Goal: Task Accomplishment & Management: Complete application form

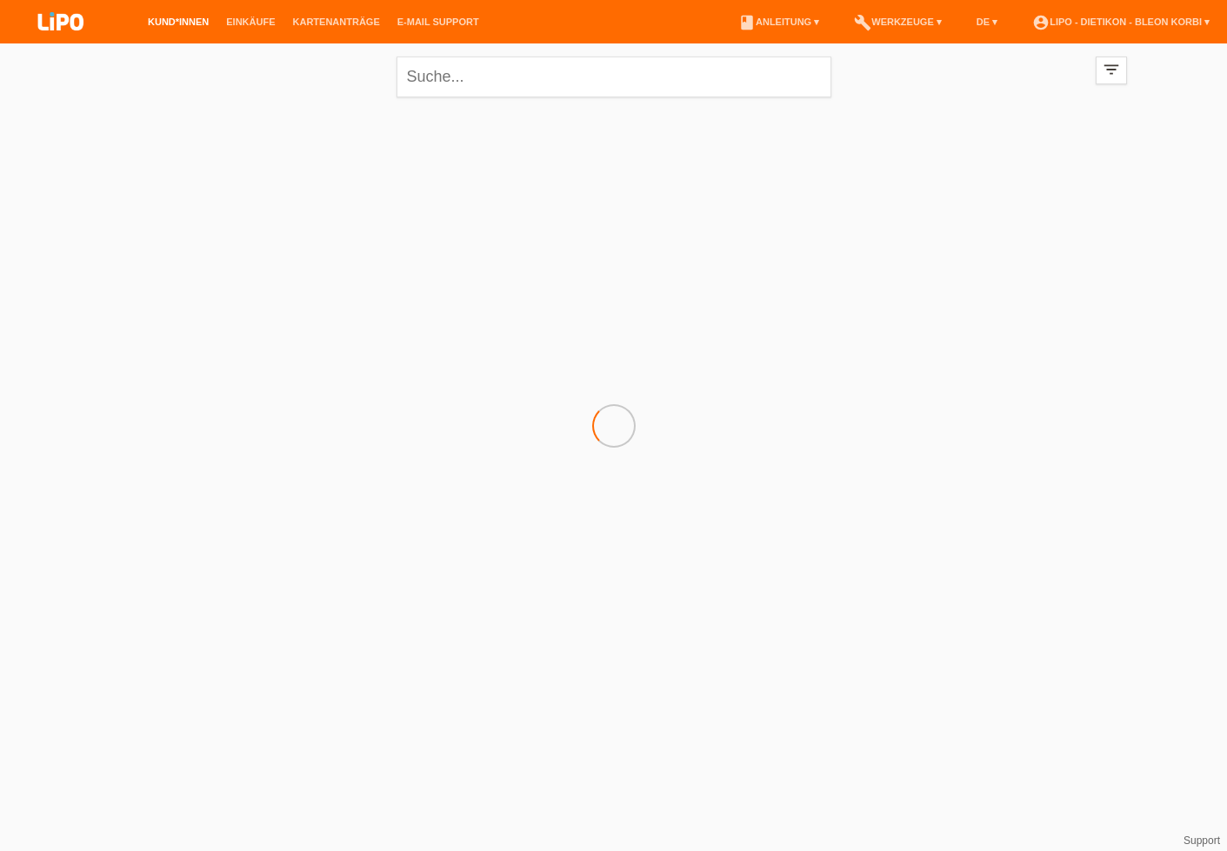
click at [558, 280] on html "Kund*innen Einkäufe Kartenanträge E-Mail Support menu account_circle book" at bounding box center [613, 140] width 1227 height 280
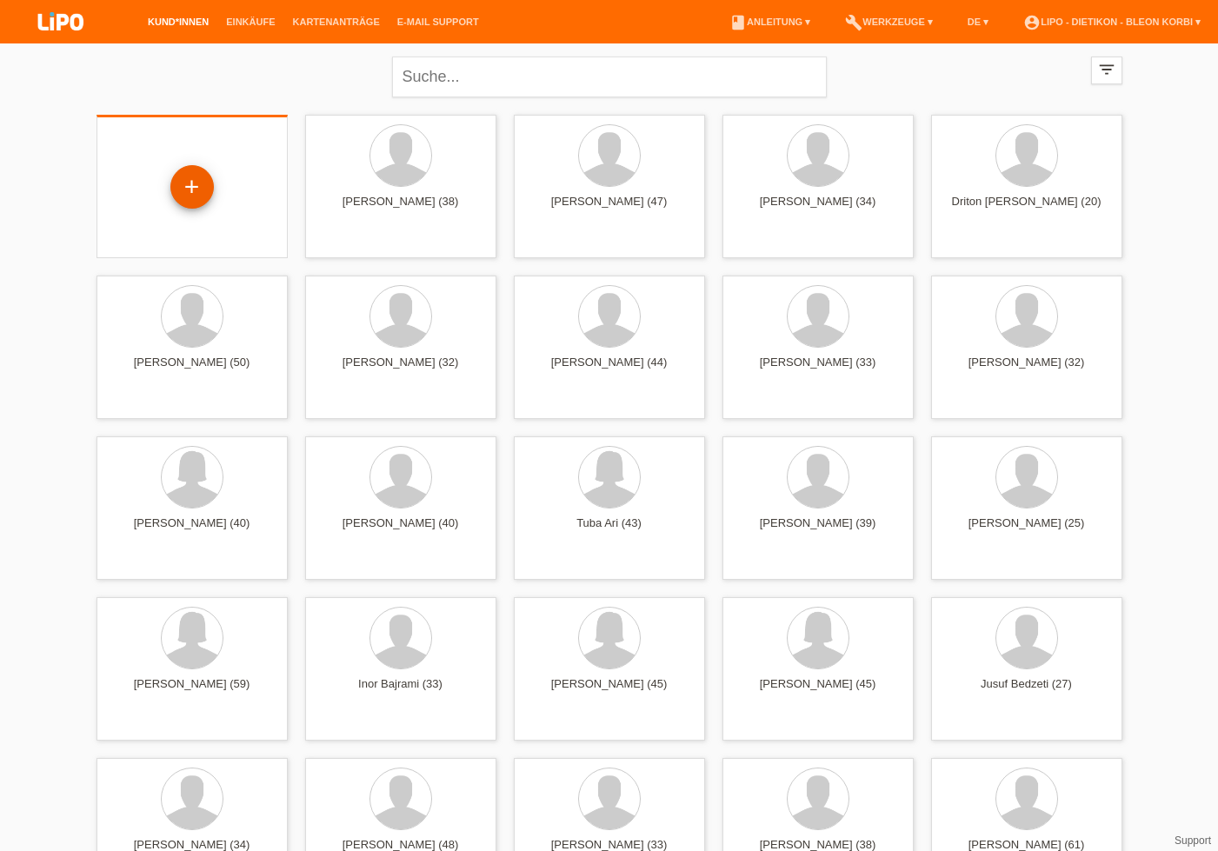
click at [206, 177] on div "+" at bounding box center [192, 187] width 42 height 30
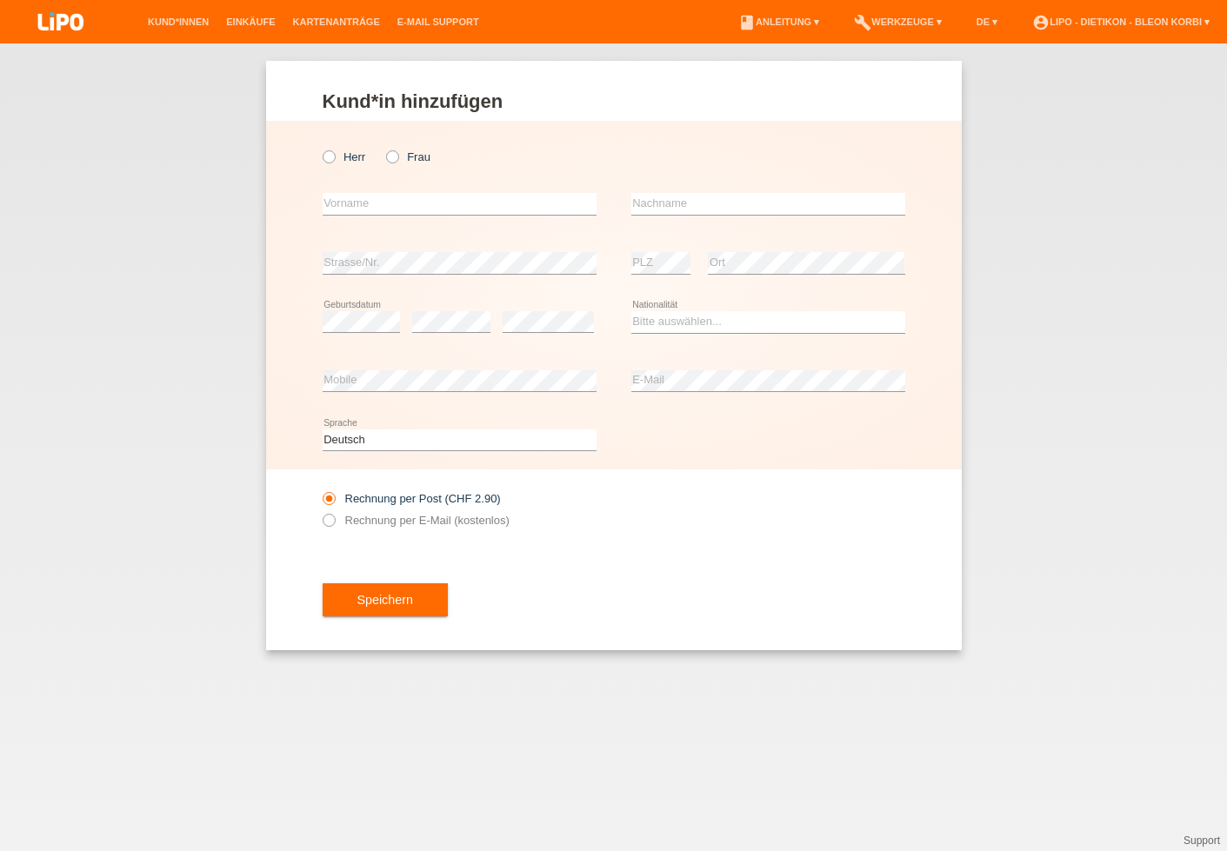
click at [389, 166] on div "Herr Frau" at bounding box center [460, 157] width 274 height 36
click at [383, 148] on icon at bounding box center [383, 148] width 0 height 0
click at [395, 157] on input "Frau" at bounding box center [391, 155] width 11 height 11
radio input "true"
click at [402, 210] on input "text" at bounding box center [460, 204] width 274 height 22
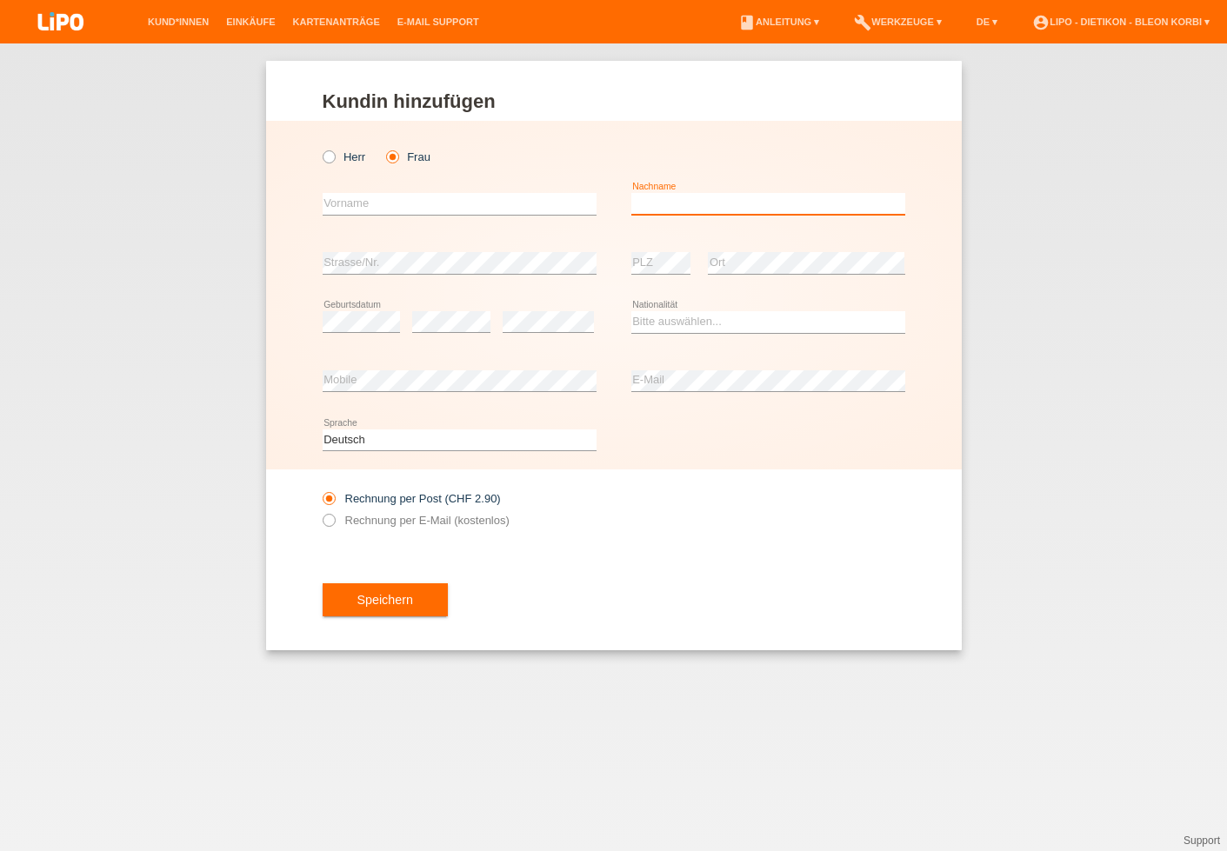
click at [684, 205] on input "text" at bounding box center [768, 204] width 274 height 22
click at [410, 208] on input "text" at bounding box center [460, 204] width 274 height 22
type input "m"
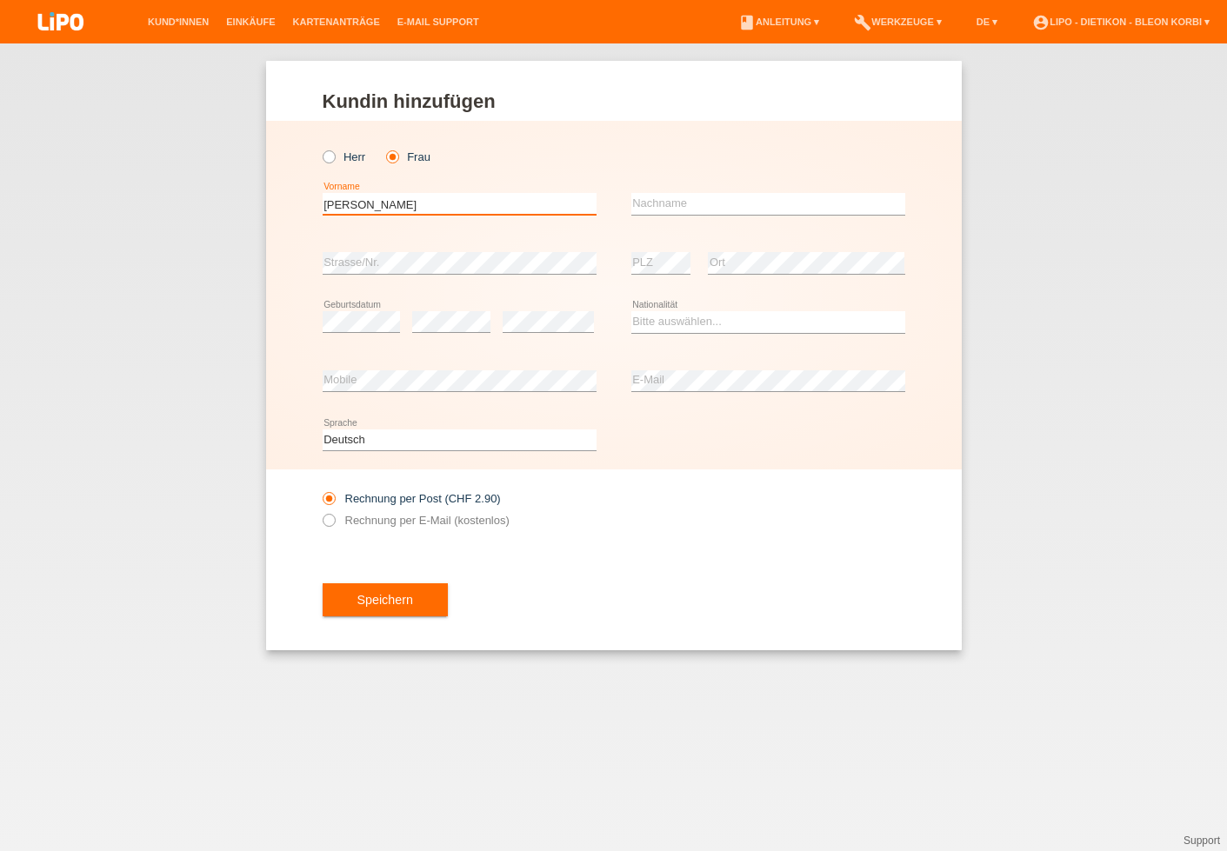
type input "Meraglia"
click at [743, 203] on input "text" at bounding box center [768, 204] width 274 height 22
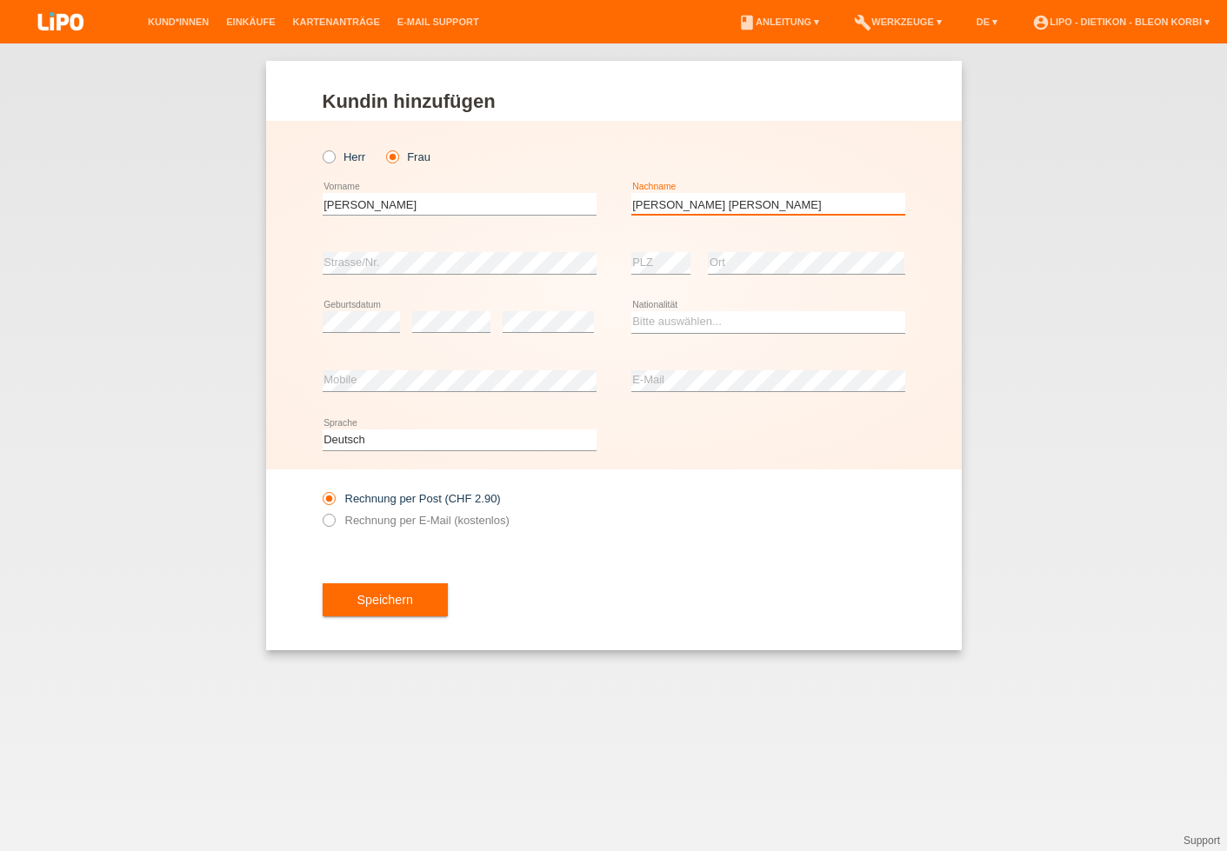
type input "[PERSON_NAME] [PERSON_NAME]"
click at [355, 310] on div "error Geburtsdatum" at bounding box center [362, 322] width 78 height 59
click at [725, 316] on select "Bitte auswählen... Schweiz Deutschland Liechtenstein Österreich ------------ Af…" at bounding box center [768, 321] width 274 height 21
select select "CH"
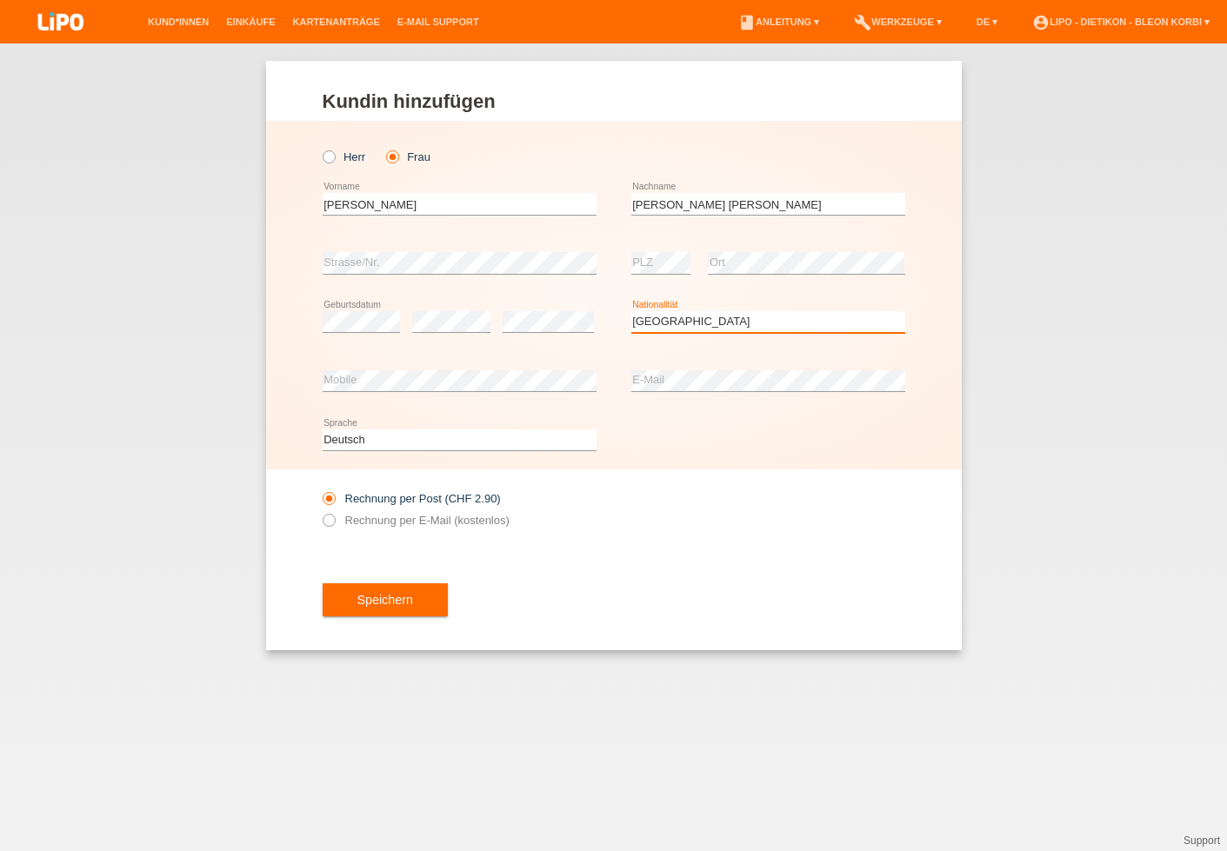
click at [0, 0] on option "Schweiz" at bounding box center [0, 0] width 0 height 0
click at [450, 392] on icon at bounding box center [460, 391] width 274 height 1
click at [365, 518] on label "Rechnung per E-Mail (kostenlos)" at bounding box center [416, 520] width 187 height 13
click at [334, 518] on input "Rechnung per E-Mail (kostenlos)" at bounding box center [328, 525] width 11 height 22
radio input "true"
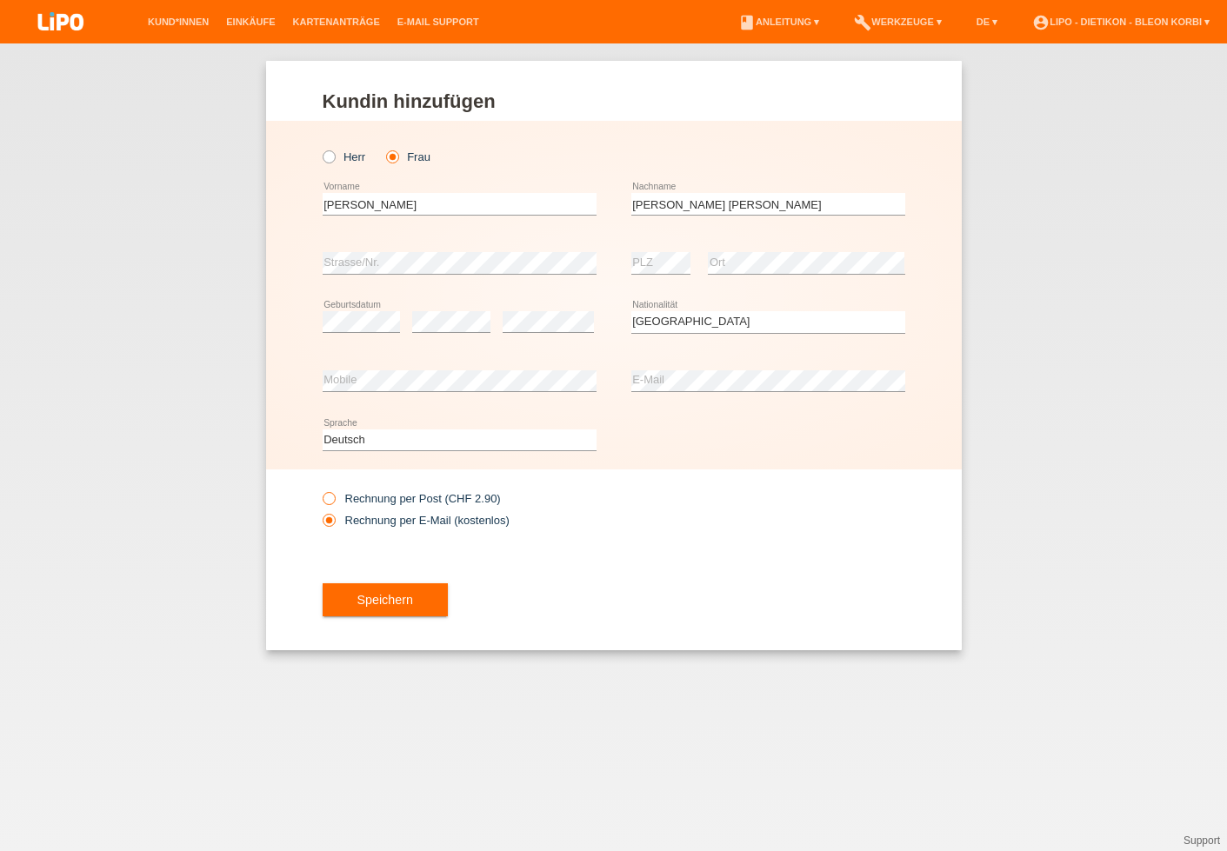
click at [360, 500] on label "Rechnung per Post (CHF 2.90)" at bounding box center [412, 498] width 178 height 13
click at [334, 500] on input "Rechnung per Post (CHF 2.90)" at bounding box center [328, 503] width 11 height 22
radio input "true"
click at [374, 597] on button "Speichern" at bounding box center [385, 599] width 125 height 33
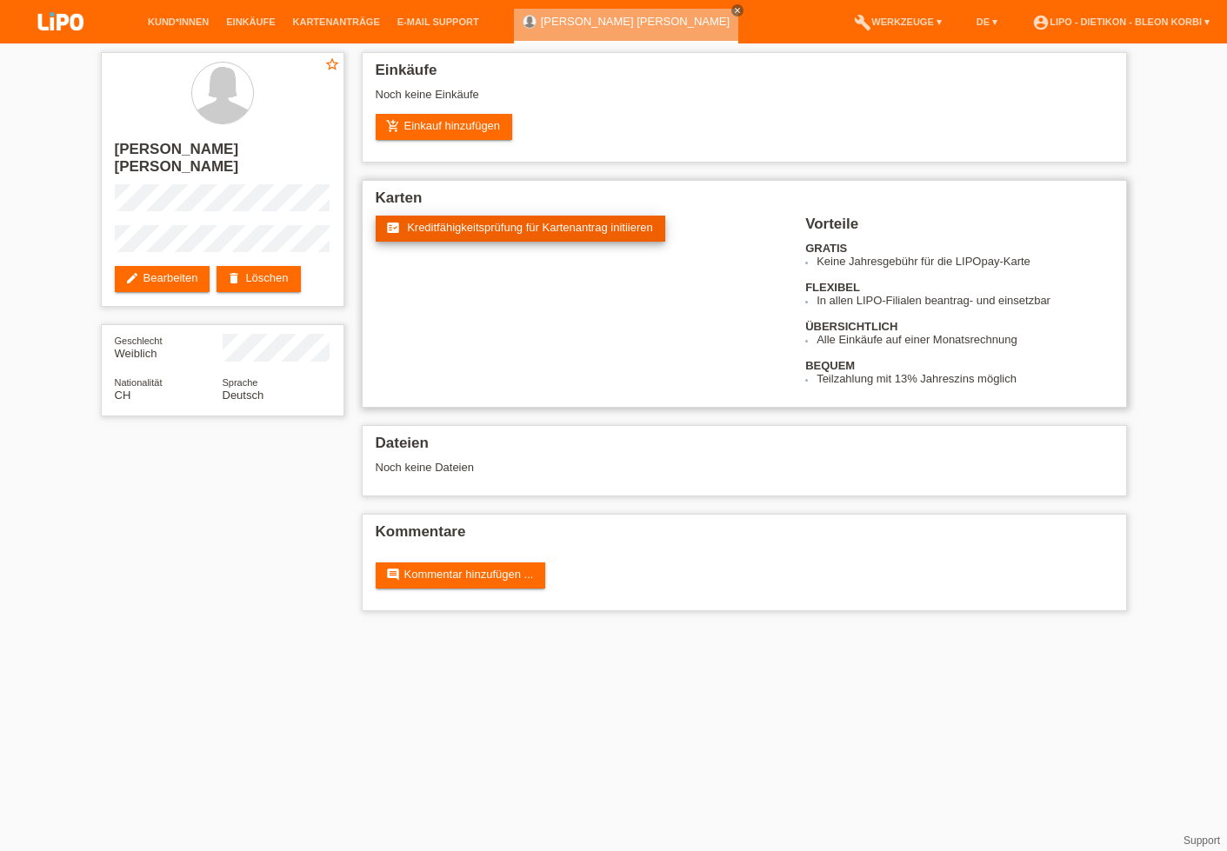
click at [481, 220] on link "fact_check Kreditfähigkeitsprüfung für Kartenantrag initiieren" at bounding box center [521, 229] width 290 height 26
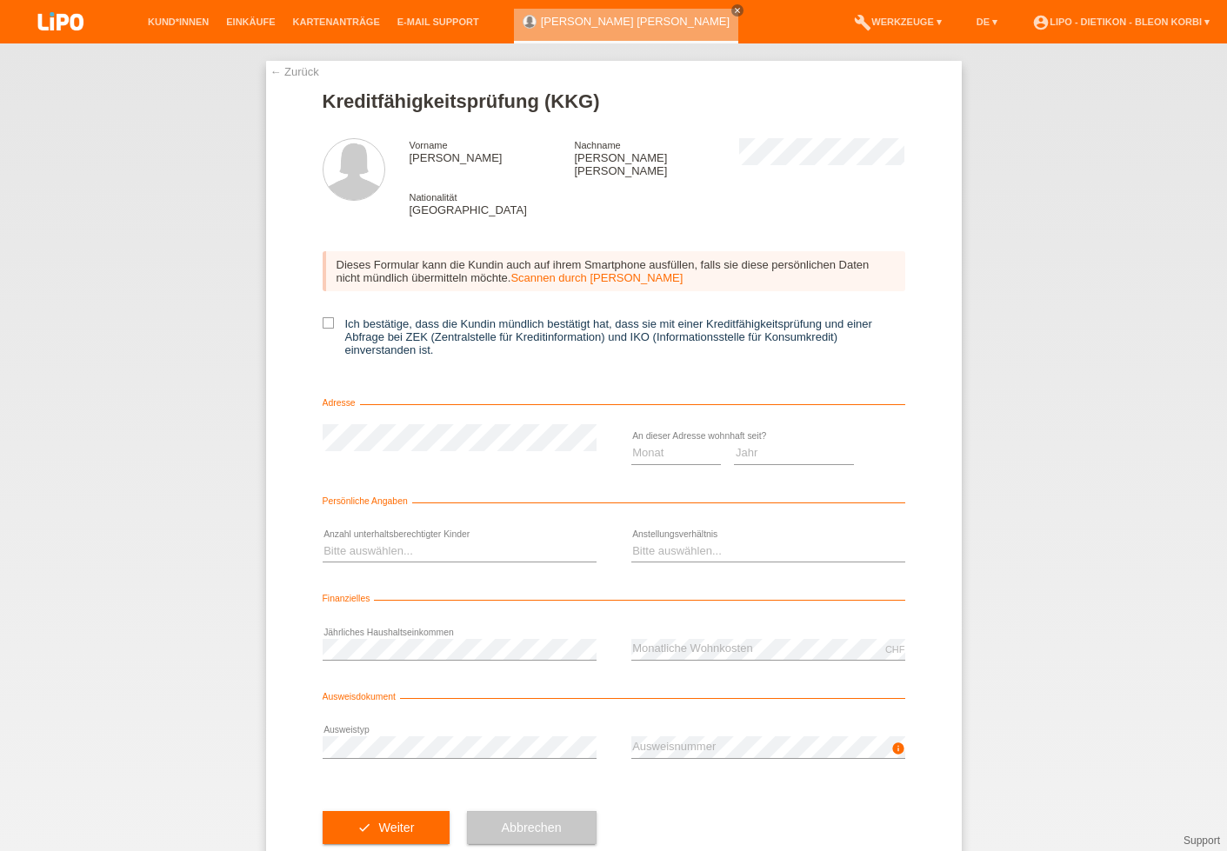
click at [341, 317] on label "Ich bestätige, dass die Kundin mündlich bestätigt hat, dass sie mit einer Kredi…" at bounding box center [614, 336] width 583 height 39
click at [334, 317] on input "Ich bestätige, dass die Kundin mündlich bestätigt hat, dass sie mit einer Kredi…" at bounding box center [328, 322] width 11 height 11
checkbox input "true"
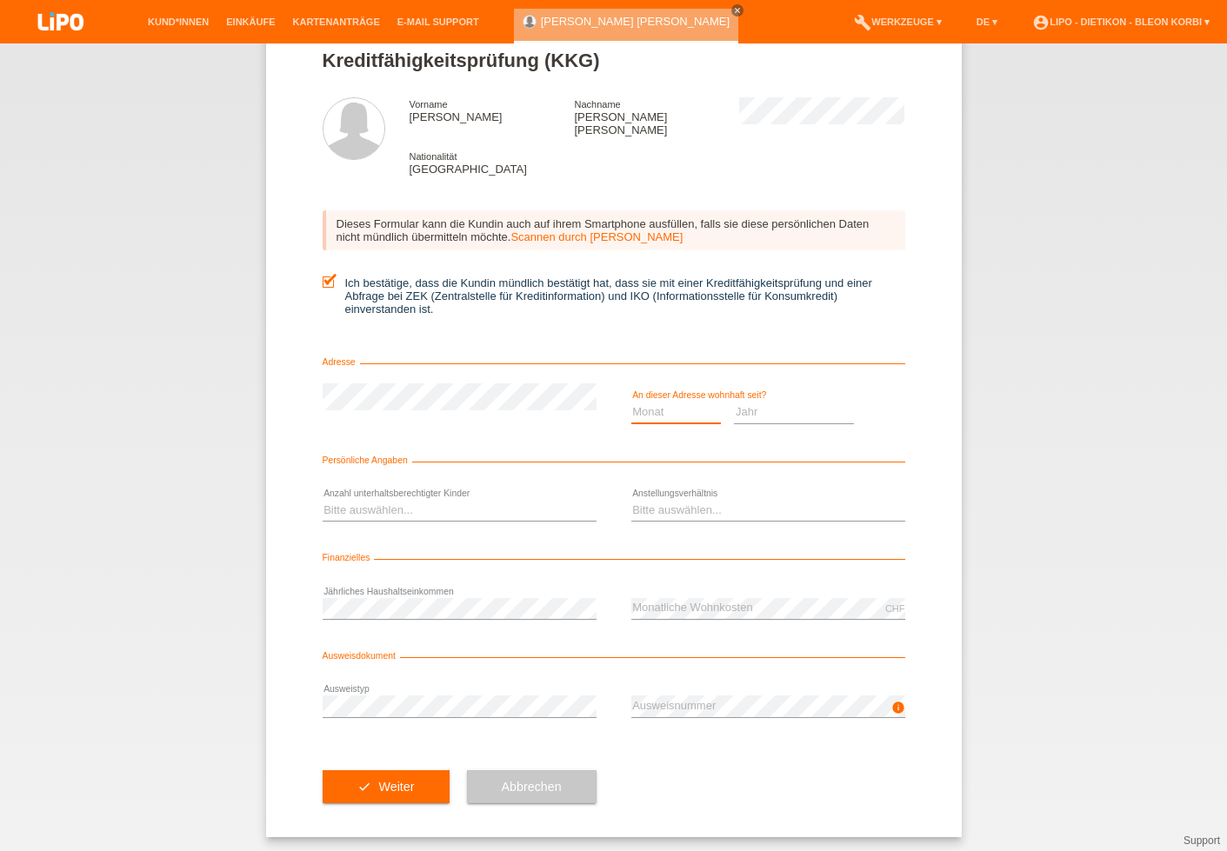
click at [669, 407] on select "Monat 01 02 03 04 05 06 07 08 09 10" at bounding box center [676, 412] width 90 height 21
click at [735, 404] on select "Jahr 2025 2024 2023 2022 2021 2020 2019 2018 2017 2016 2015 2014 2013 2012 2011…" at bounding box center [794, 412] width 120 height 21
click at [667, 408] on select "Monat 01 02 03 04 05 06 07 08 09 10" at bounding box center [676, 412] width 90 height 21
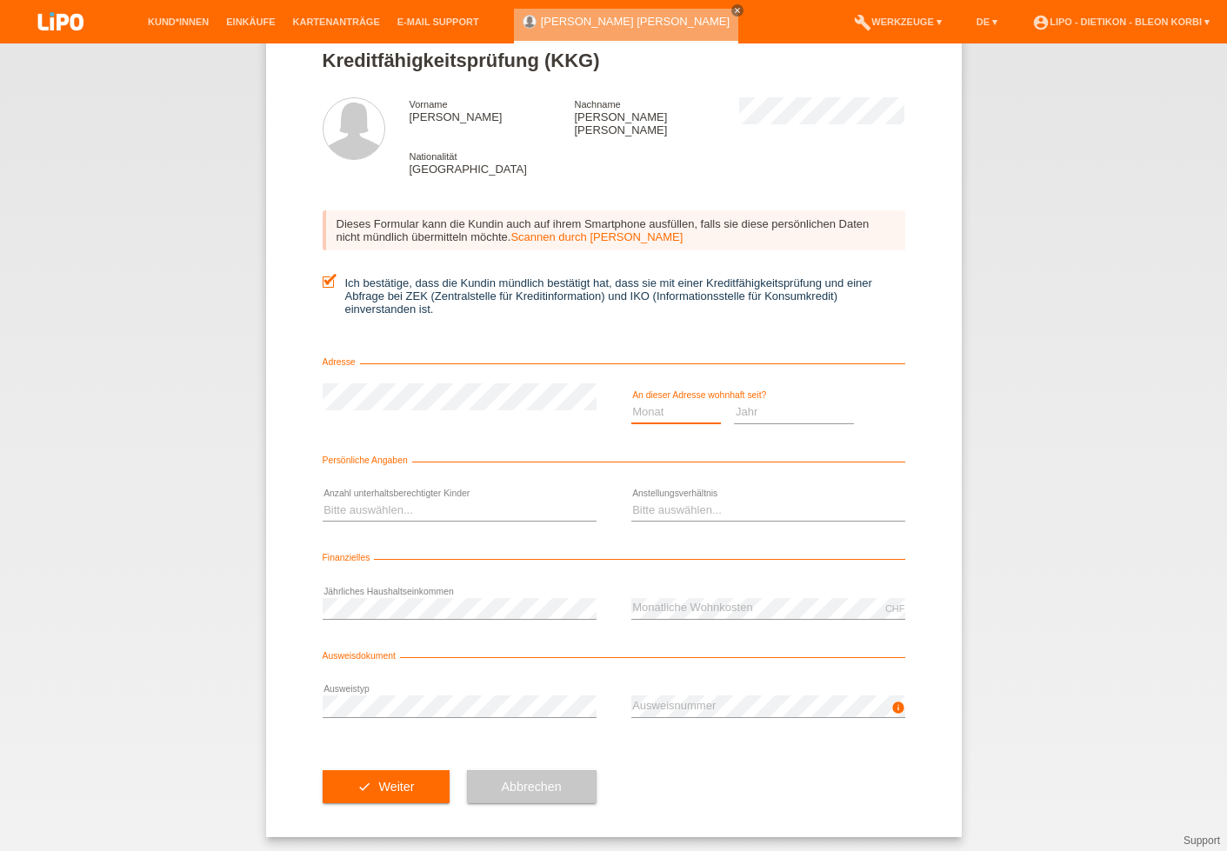
click at [667, 408] on select "Monat 01 02 03 04 05 06 07 08 09 10" at bounding box center [676, 412] width 90 height 21
click at [765, 402] on select "Jahr 2025 2024 2023 2022 2021 2020 2019 2018 2017 2016 2015 2014 2013 2012 2011…" at bounding box center [794, 412] width 120 height 21
click at [767, 402] on select "Jahr 2025 2024 2023 2022 2021 2020 2019 2018 2017 2016 2015 2014 2013 2012 2011…" at bounding box center [794, 412] width 120 height 21
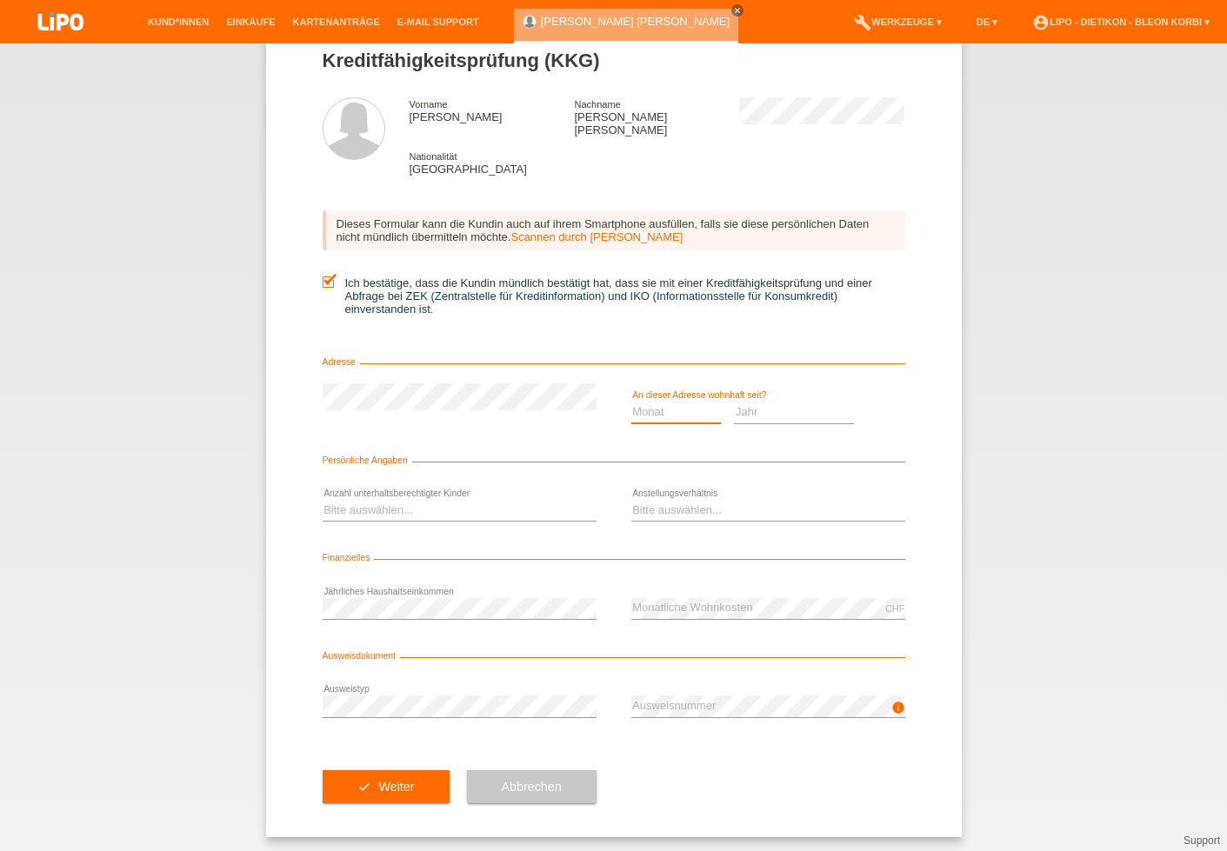
click at [691, 402] on select "Monat 01 02 03 04 05 06 07 08 09 10" at bounding box center [676, 412] width 90 height 21
click at [688, 402] on select "Monat 01 02 03 04 05 06 07 08 09 10" at bounding box center [676, 412] width 90 height 21
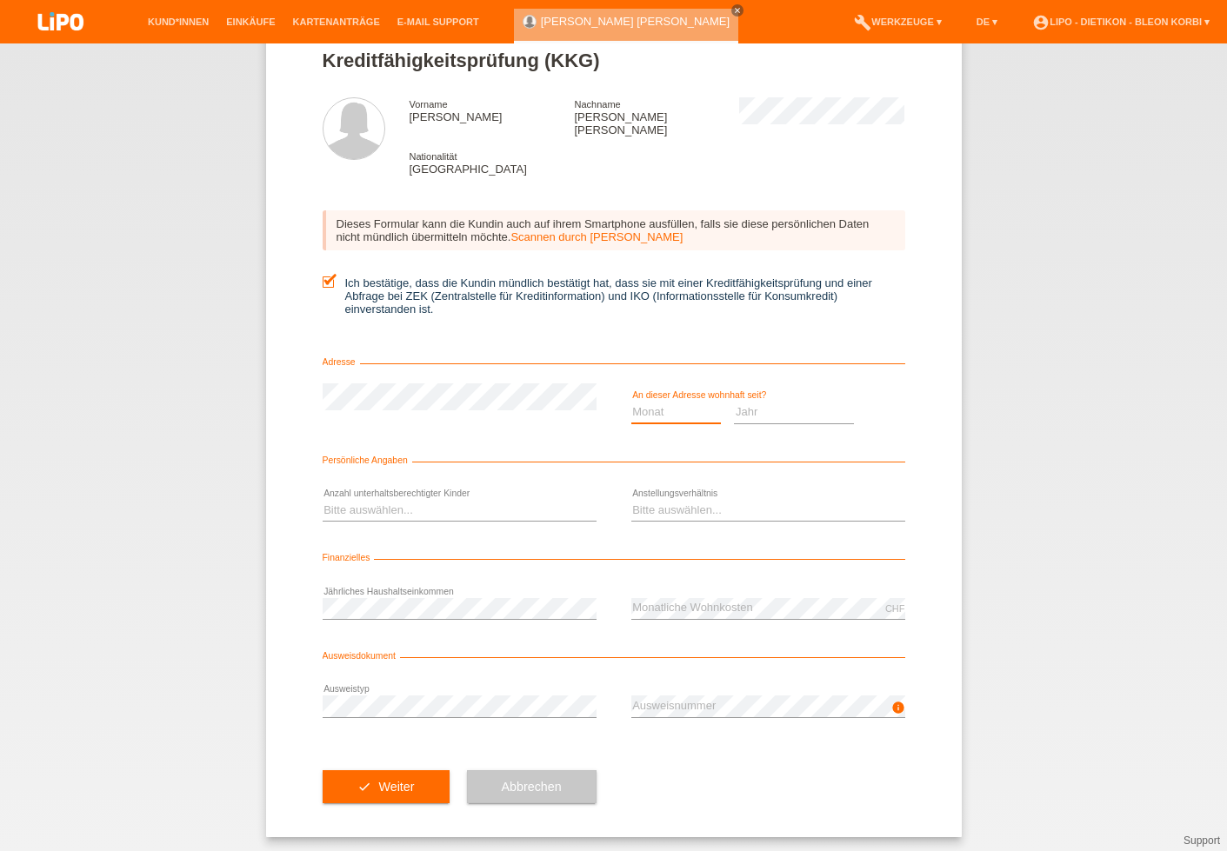
click at [0, 0] on option "Monat" at bounding box center [0, 0] width 0 height 0
click at [657, 423] on icon at bounding box center [676, 423] width 90 height 1
click at [659, 408] on select "Monat 01 02 03 04 05 06 07 08 09 10" at bounding box center [676, 412] width 90 height 21
click at [698, 402] on select "Monat 01 02 03 04 05 06 07 08 09 10" at bounding box center [676, 412] width 90 height 21
click at [763, 416] on select "Jahr 2025 2024 2023 2022 2021 2020 2019 2018 2017 2016 2015 2014 2013 2012 2011…" at bounding box center [794, 412] width 120 height 21
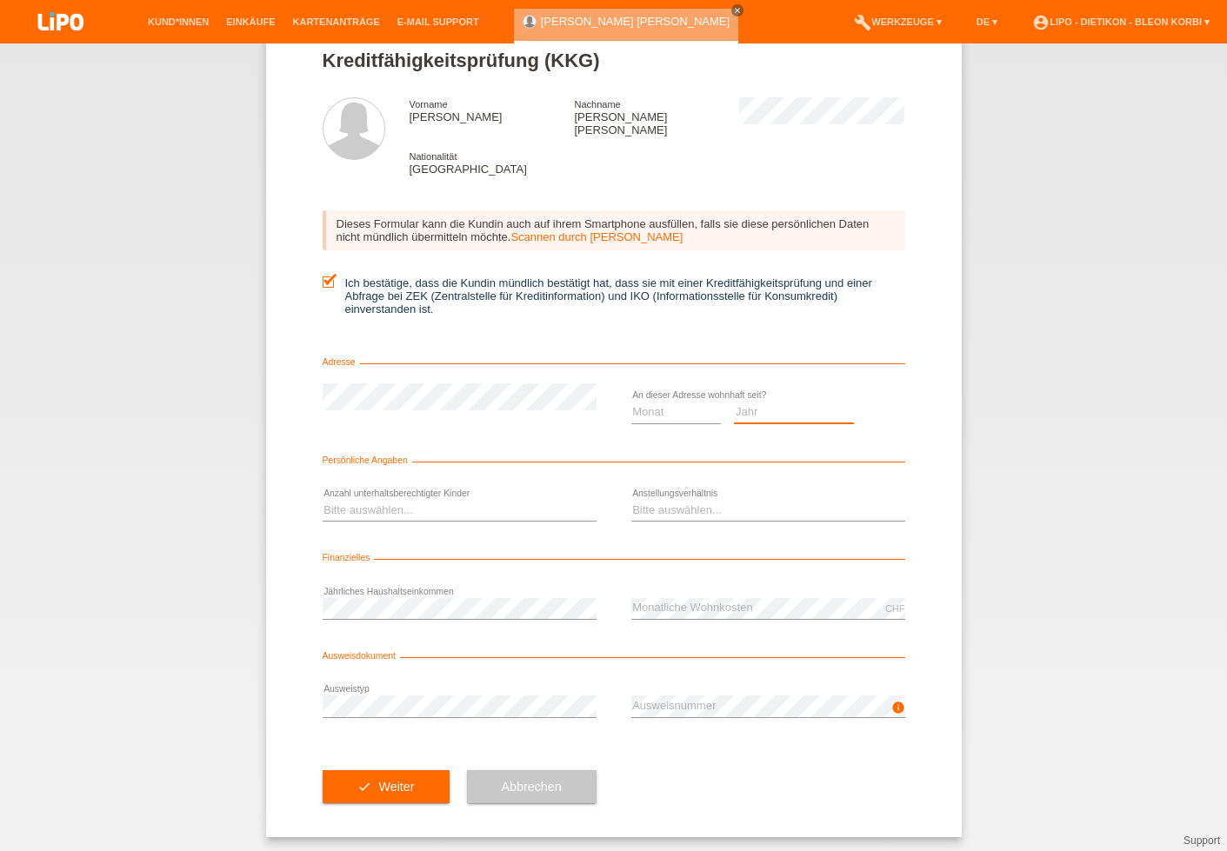
click at [767, 405] on select "Jahr 2025 2024 2023 2022 2021 2020 2019 2018 2017 2016 2015 2014 2013 2012 2011…" at bounding box center [794, 412] width 120 height 21
select select "2015"
click at [0, 0] on option "2015" at bounding box center [0, 0] width 0 height 0
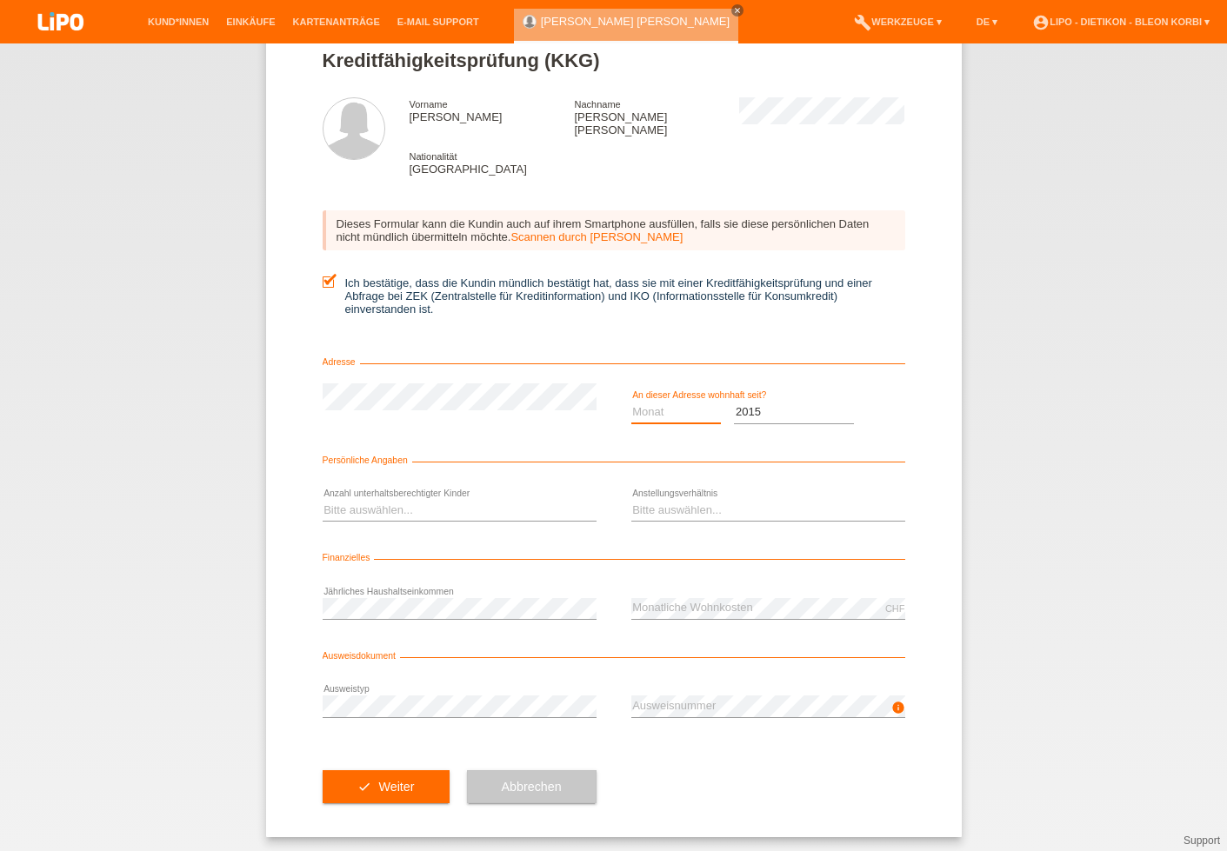
click at [649, 402] on select "Monat 01 02 03 04 05 06 07 08 09 10" at bounding box center [676, 412] width 90 height 21
select select "08"
click at [0, 0] on option "08" at bounding box center [0, 0] width 0 height 0
click at [410, 505] on select "Bitte auswählen... 0 1 2 3 4 5 6 7 8 9" at bounding box center [460, 510] width 274 height 21
select select "0"
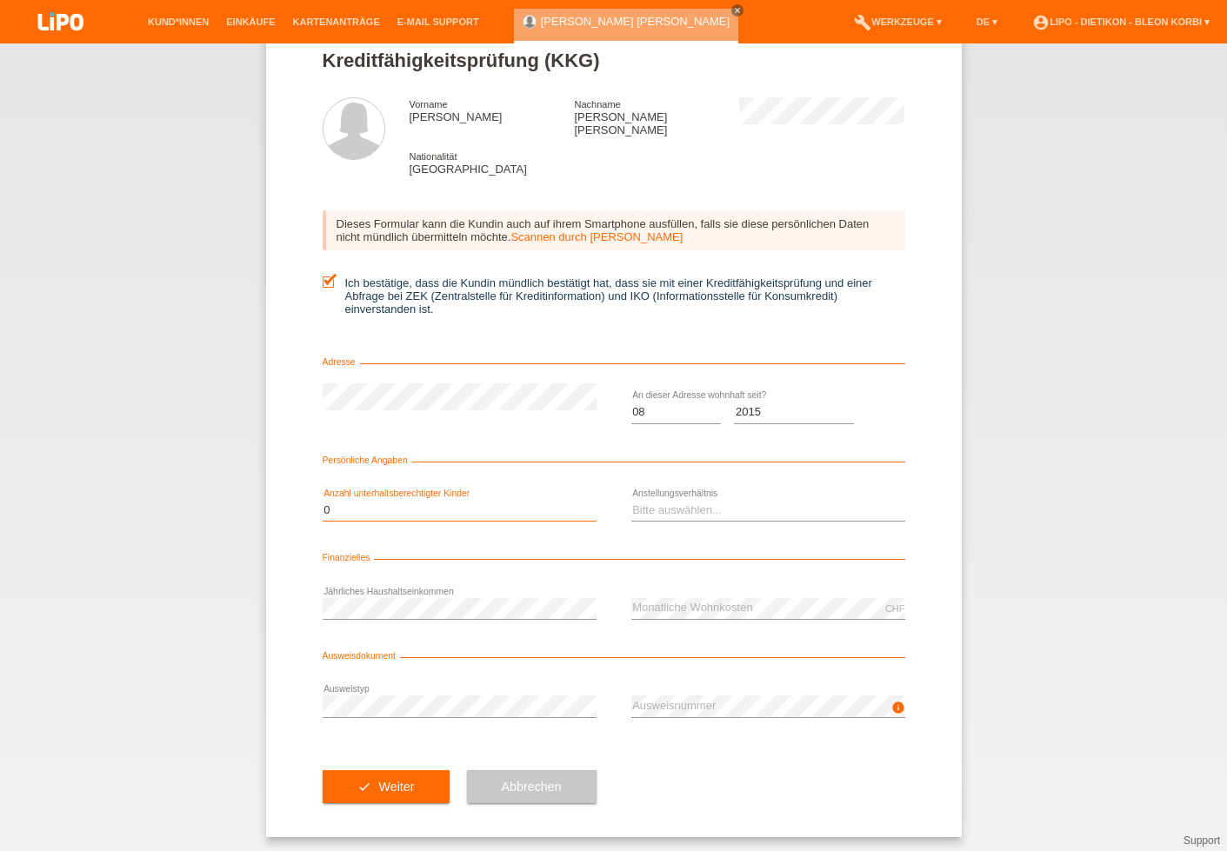
click at [0, 0] on option "0" at bounding box center [0, 0] width 0 height 0
click at [671, 500] on select "Bitte auswählen... Unbefristet Befristet Lehrling/Student Pensioniert Nicht arb…" at bounding box center [768, 510] width 274 height 21
select select "UNLIMITED"
click at [0, 0] on option "Unbefristet" at bounding box center [0, 0] width 0 height 0
click at [700, 616] on div "CHF error Monatliche Wohnkosten" at bounding box center [768, 608] width 274 height 59
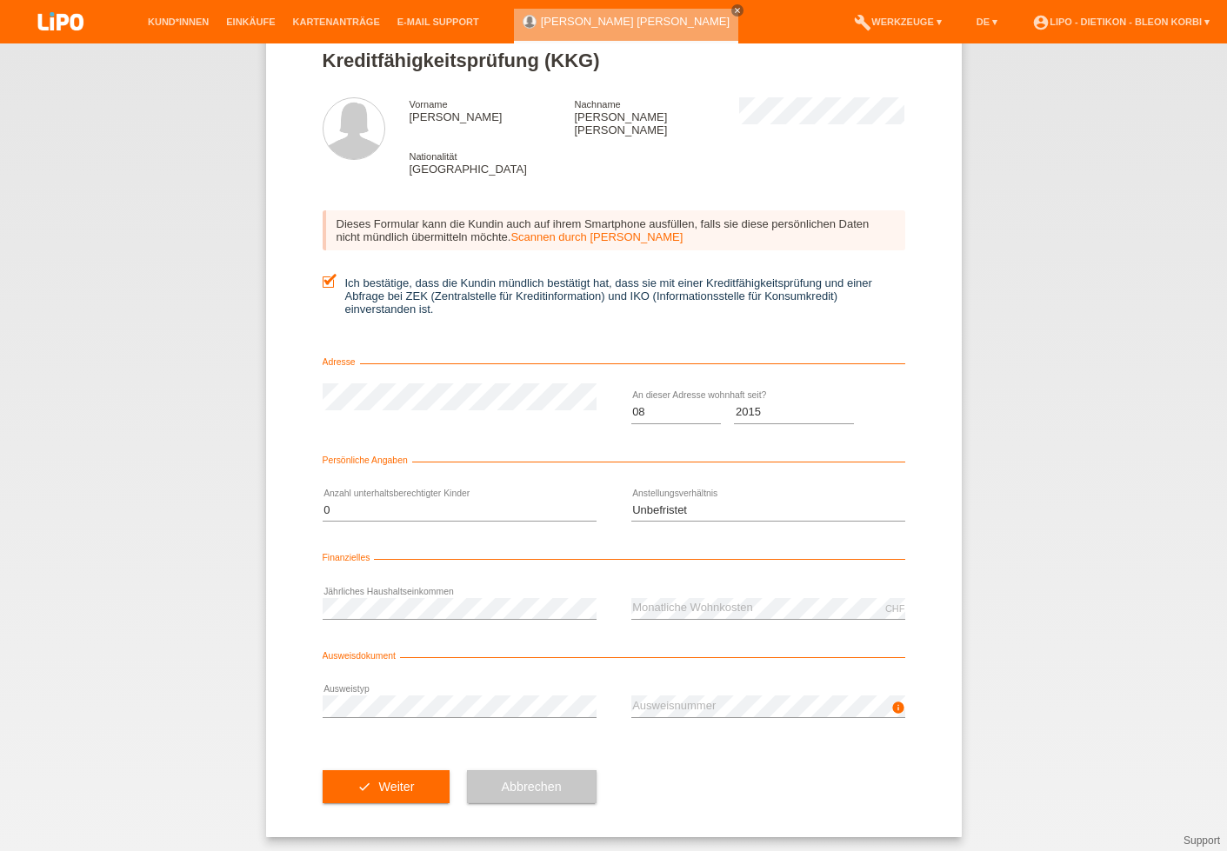
click at [414, 689] on div "error Ausweistyp" at bounding box center [460, 706] width 274 height 59
click at [729, 681] on div "info error Ausweisnummer" at bounding box center [768, 706] width 274 height 59
click at [347, 777] on button "check Weiter" at bounding box center [386, 786] width 127 height 33
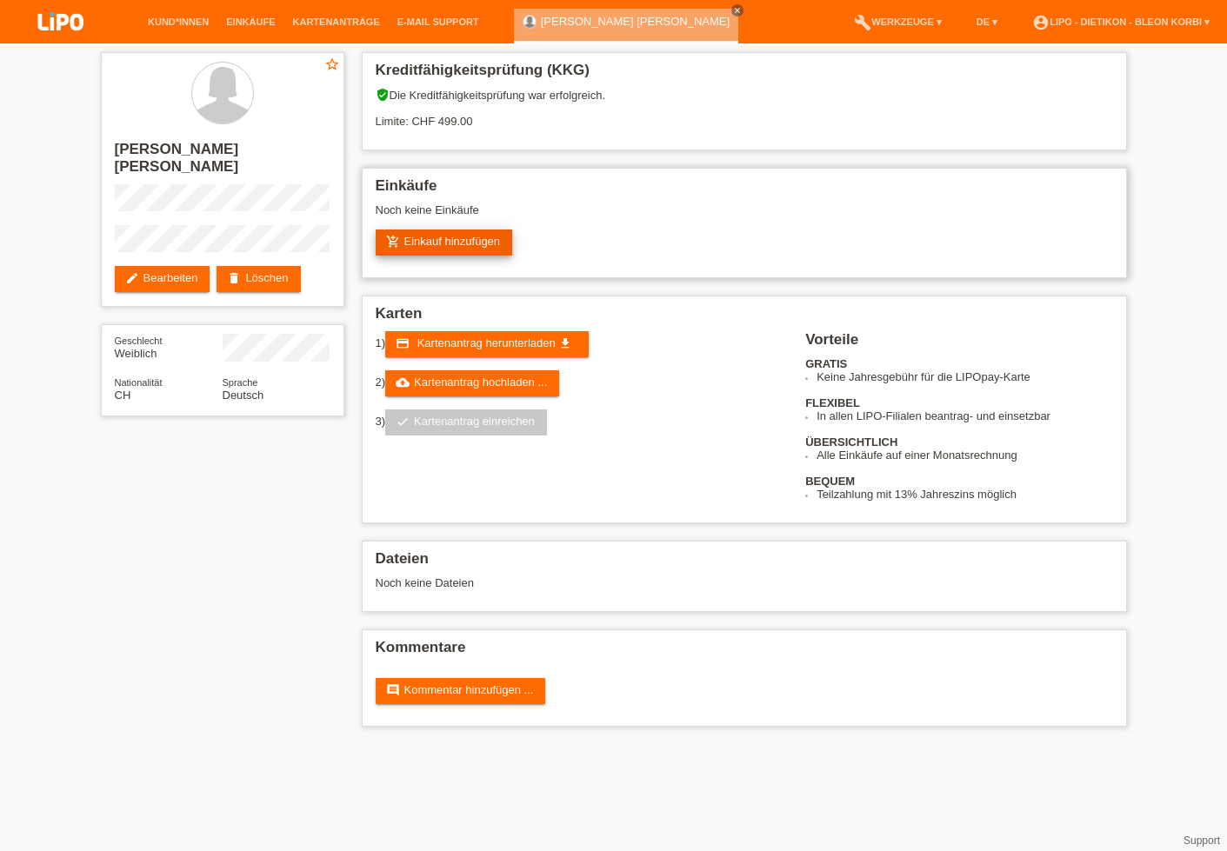
click at [496, 256] on link "add_shopping_cart Einkauf hinzufügen" at bounding box center [444, 243] width 137 height 26
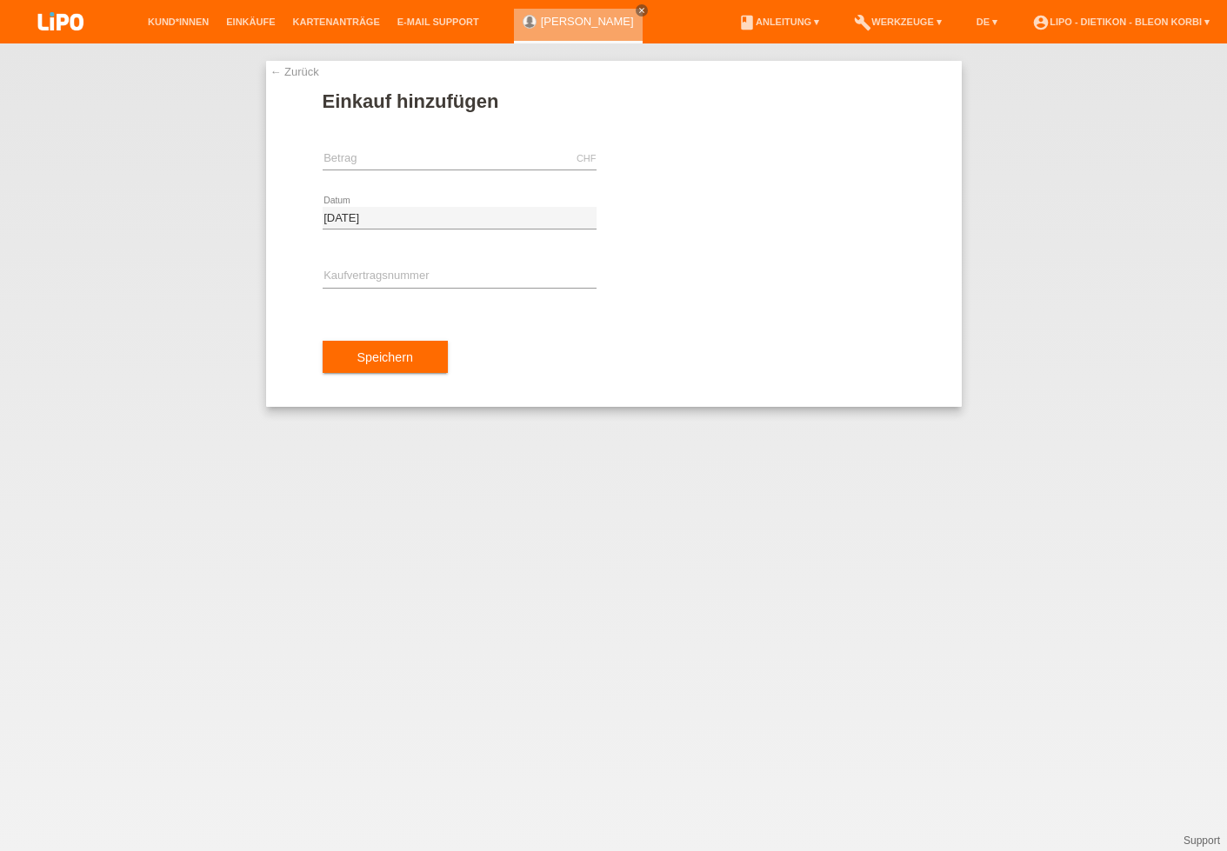
click at [1210, 498] on div "← Zurück Einkauf hinzufügen CHF error Betrag [DATE] error" at bounding box center [613, 447] width 1227 height 808
click at [569, 8] on div "Meraglia Lorena Desiree close" at bounding box center [582, 21] width 137 height 43
click at [573, 23] on link "[PERSON_NAME] [PERSON_NAME]" at bounding box center [587, 21] width 93 height 13
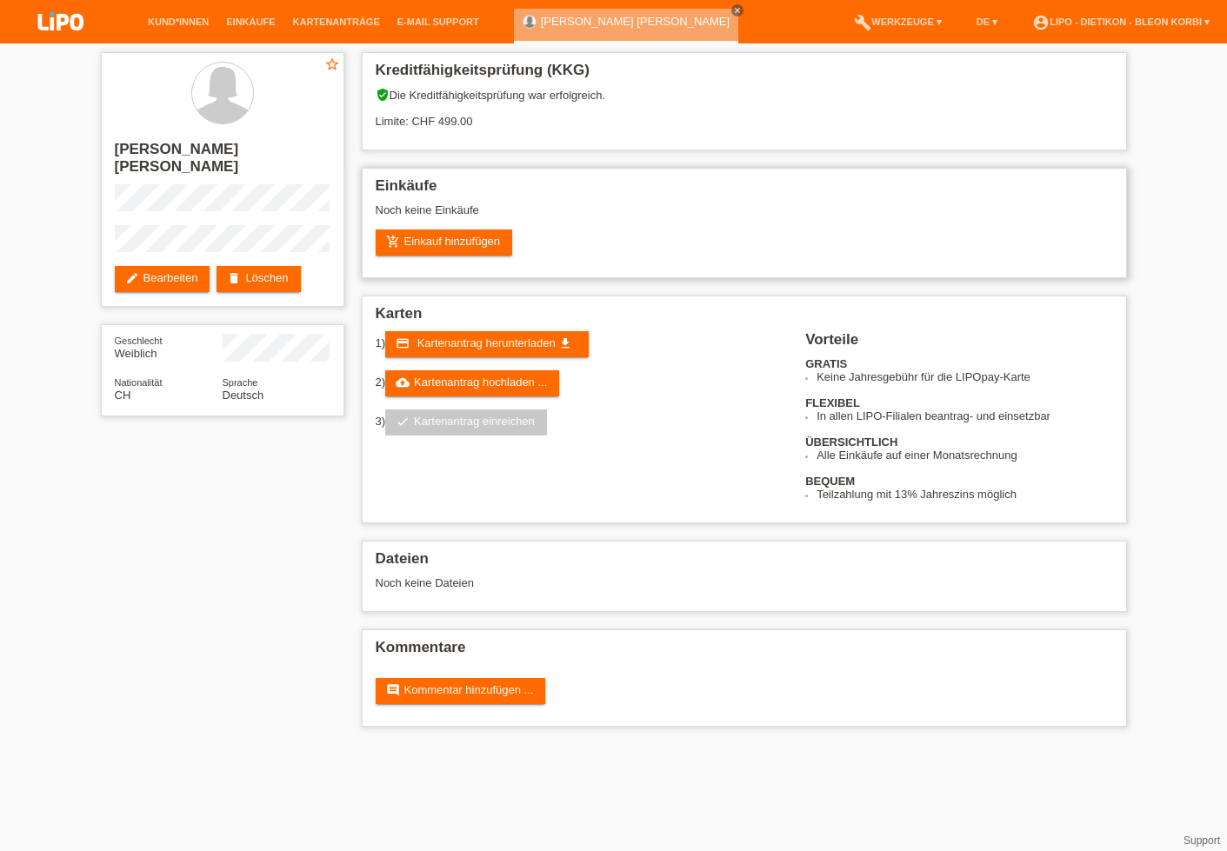
click at [1109, 256] on div "add_shopping_cart Einkauf hinzufügen" at bounding box center [744, 243] width 737 height 26
drag, startPoint x: 491, startPoint y: 117, endPoint x: 434, endPoint y: 120, distance: 57.5
click at [434, 120] on div "verified_user Die Kreditfähigkeitsprüfung war erfolgreich. Limite: CHF 499.00" at bounding box center [744, 114] width 737 height 53
click at [1188, 293] on div "star_border Meraglia Lorena Desiree edit Bearbeiten delete Löschen Geschlecht W…" at bounding box center [613, 393] width 1227 height 701
click at [1168, 282] on div "star_border Meraglia Lorena Desiree edit Bearbeiten delete Löschen Geschlecht W…" at bounding box center [613, 393] width 1227 height 701
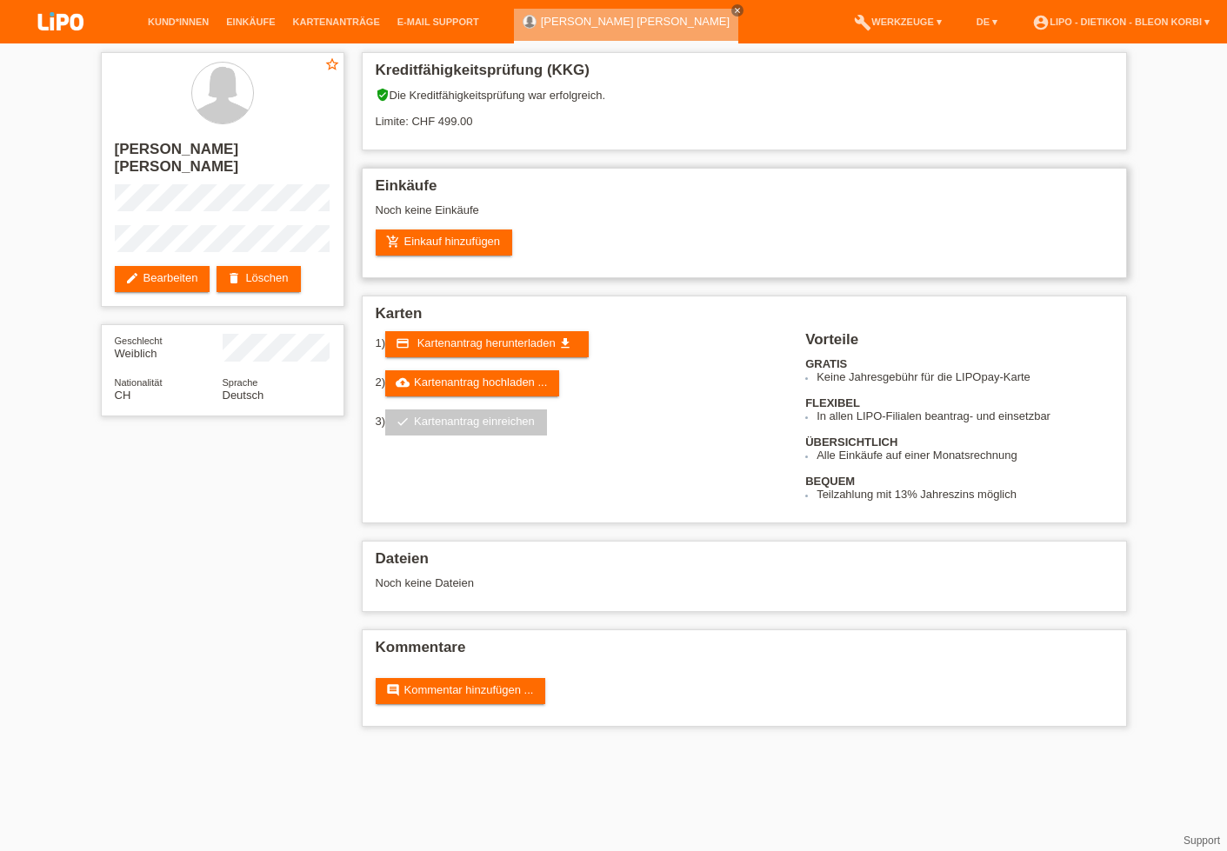
click at [453, 259] on div "Einkäufe Noch keine Einkäufe add_shopping_cart Einkauf hinzufügen" at bounding box center [744, 223] width 765 height 110
click at [453, 256] on link "add_shopping_cart Einkauf hinzufügen" at bounding box center [444, 243] width 137 height 26
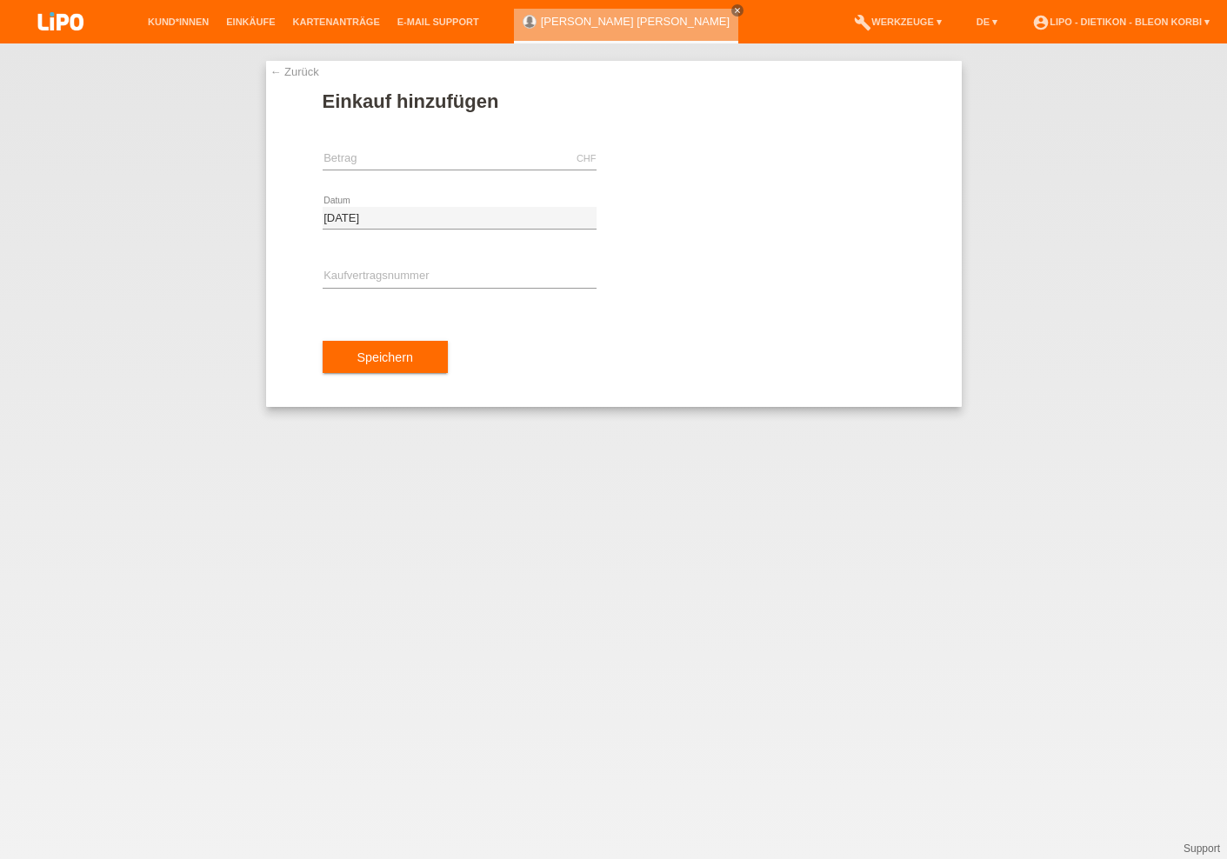
click at [1101, 417] on div "← Zurück Einkauf hinzufügen CHF error Betrag [DATE] error" at bounding box center [613, 451] width 1227 height 816
click at [333, 139] on div "CHF error [GEOGRAPHIC_DATA]" at bounding box center [460, 159] width 274 height 59
click at [336, 147] on div "CHF error [GEOGRAPHIC_DATA]" at bounding box center [460, 159] width 274 height 59
click at [341, 157] on input "text" at bounding box center [460, 159] width 274 height 22
type input "499.00"
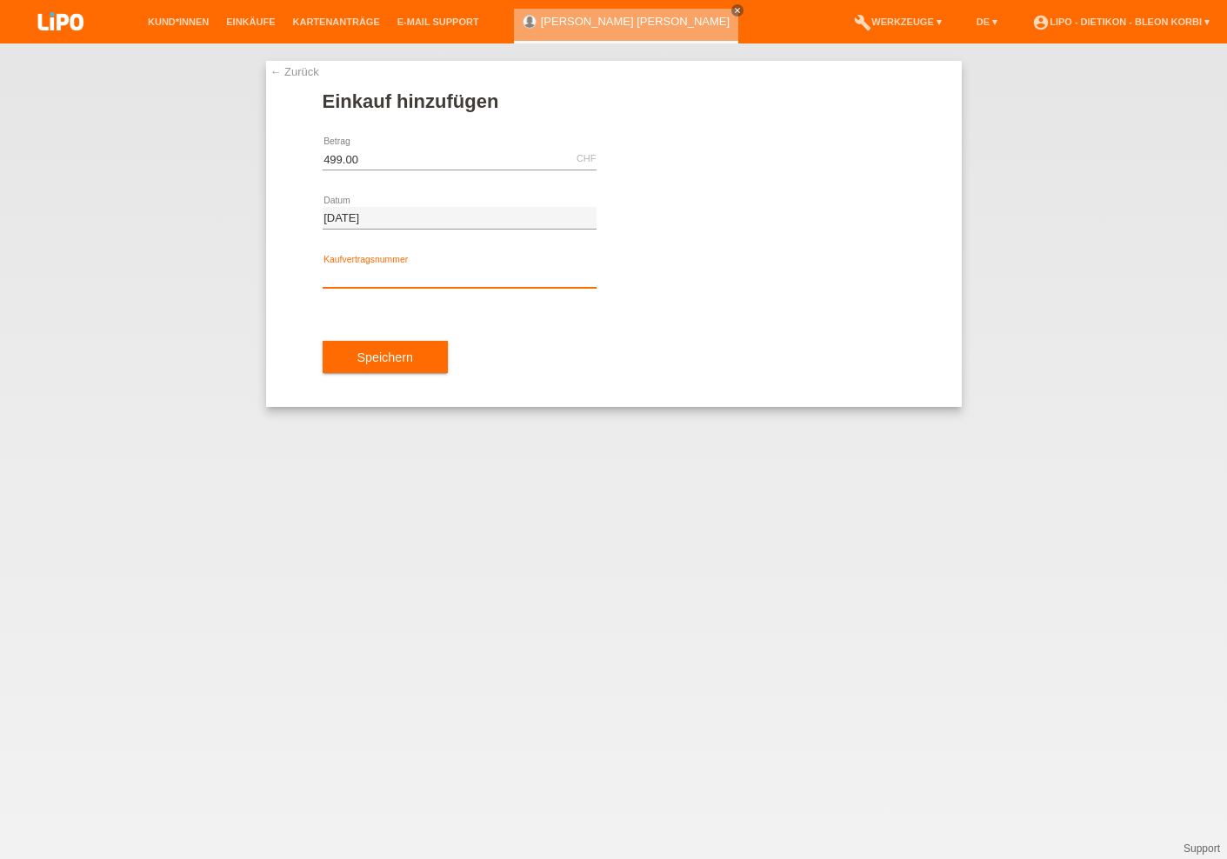
click at [443, 277] on input "text" at bounding box center [460, 277] width 274 height 22
type input "XB1PWG"
click at [424, 371] on button "Speichern" at bounding box center [385, 357] width 125 height 33
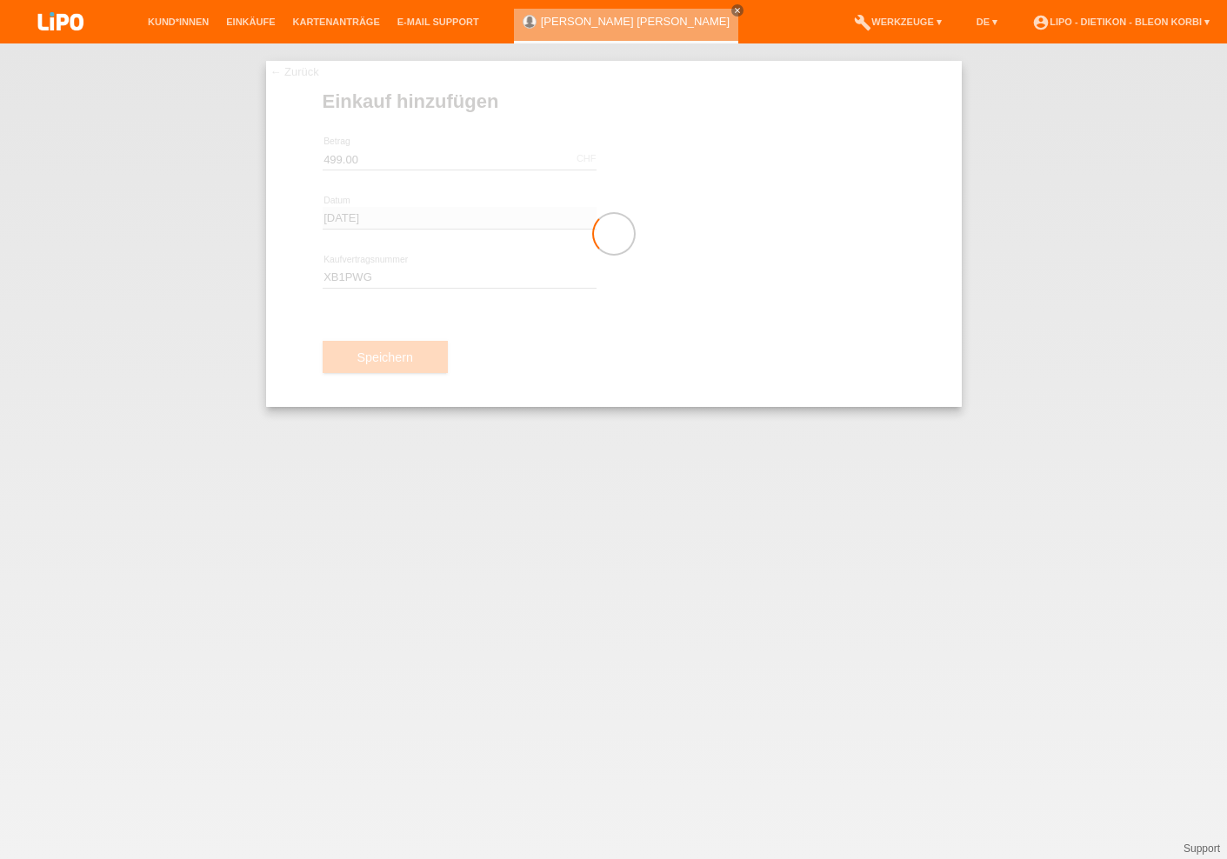
click at [253, 849] on div "← Zurück Einkauf hinzufügen 499.00 CHF error Betrag [DATE]" at bounding box center [613, 451] width 1227 height 816
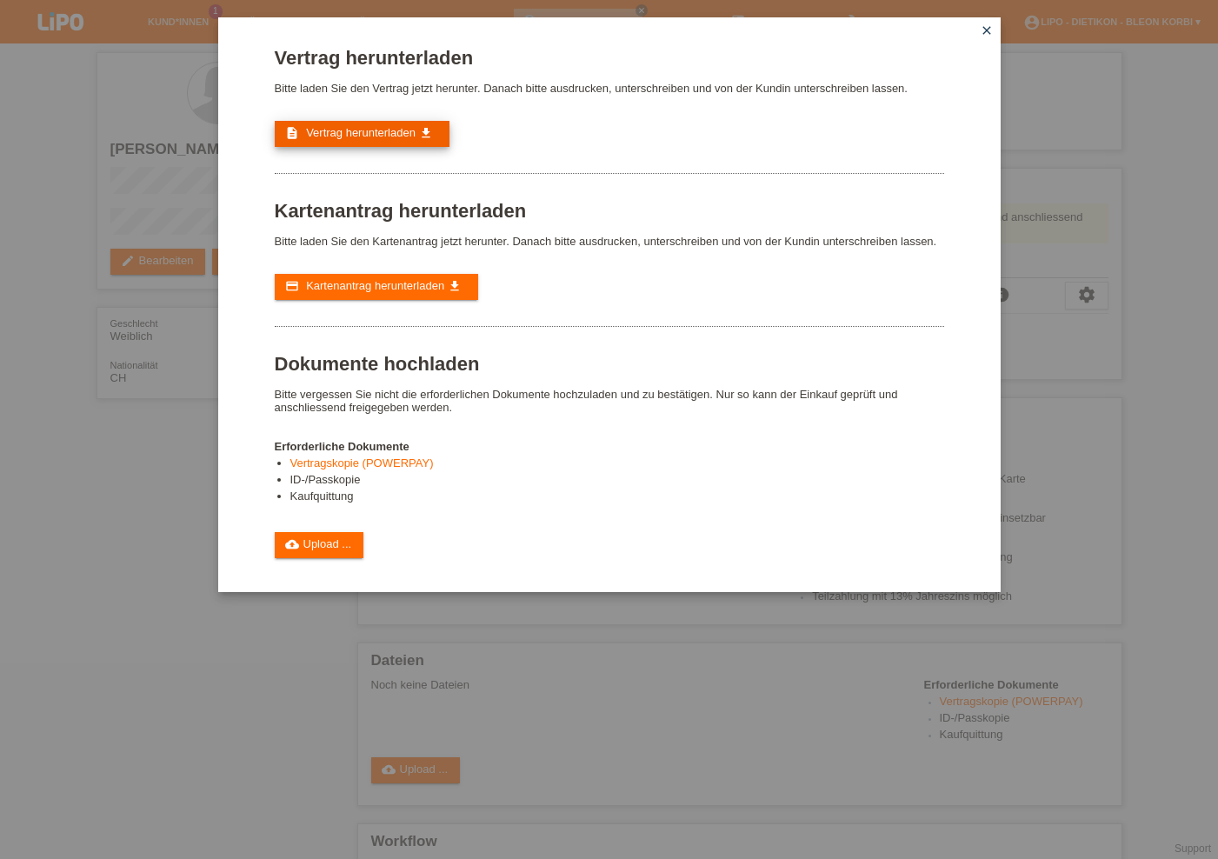
click at [360, 128] on link "description Vertrag herunterladen get_app" at bounding box center [362, 134] width 175 height 26
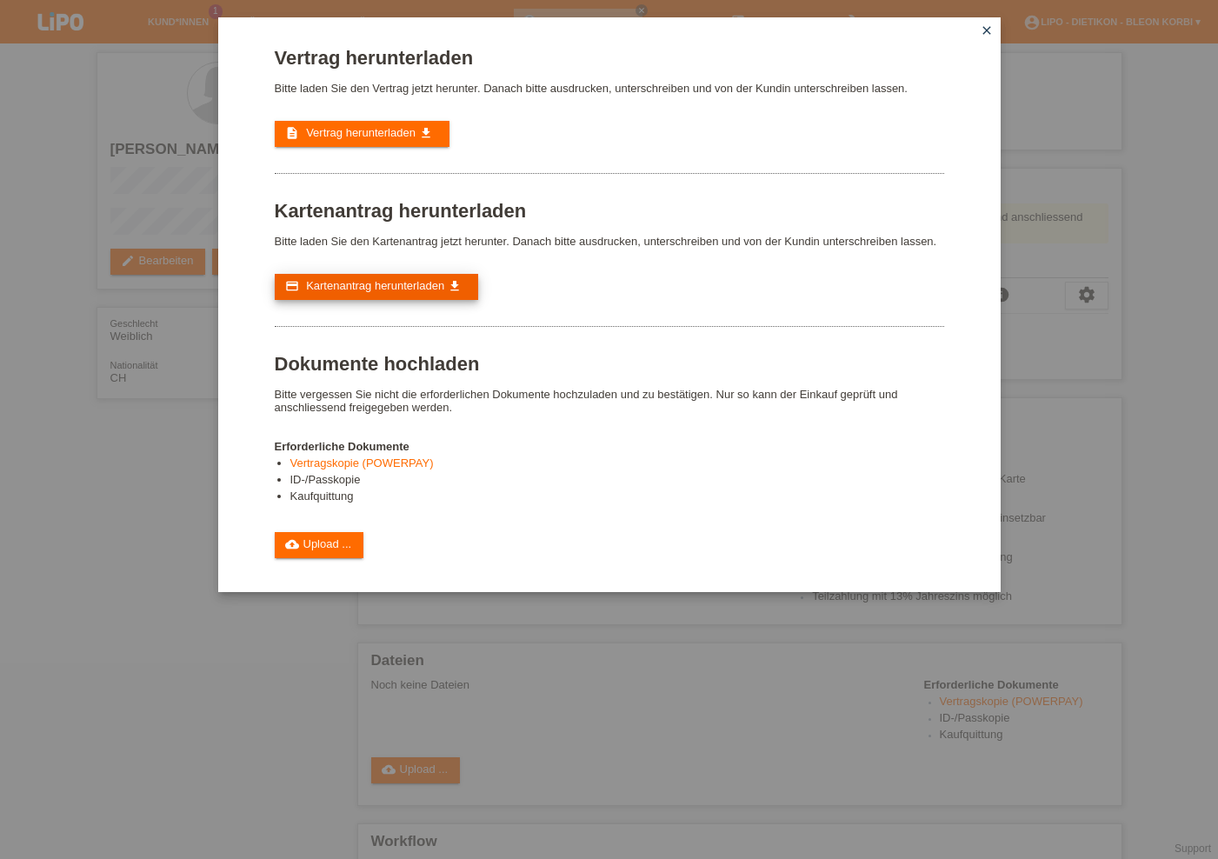
click at [441, 292] on span "Kartenantrag herunterladen" at bounding box center [375, 285] width 138 height 13
click at [1037, 207] on div "Vertrag herunterladen Bitte laden Sie den Vertrag jetzt herunter. Danach bitte …" at bounding box center [609, 429] width 1218 height 859
click at [1167, 263] on div "Vertrag herunterladen Bitte laden Sie den Vertrag jetzt herunter. Danach bitte …" at bounding box center [609, 429] width 1218 height 859
click at [353, 558] on link "cloud_upload Upload ..." at bounding box center [320, 545] width 90 height 26
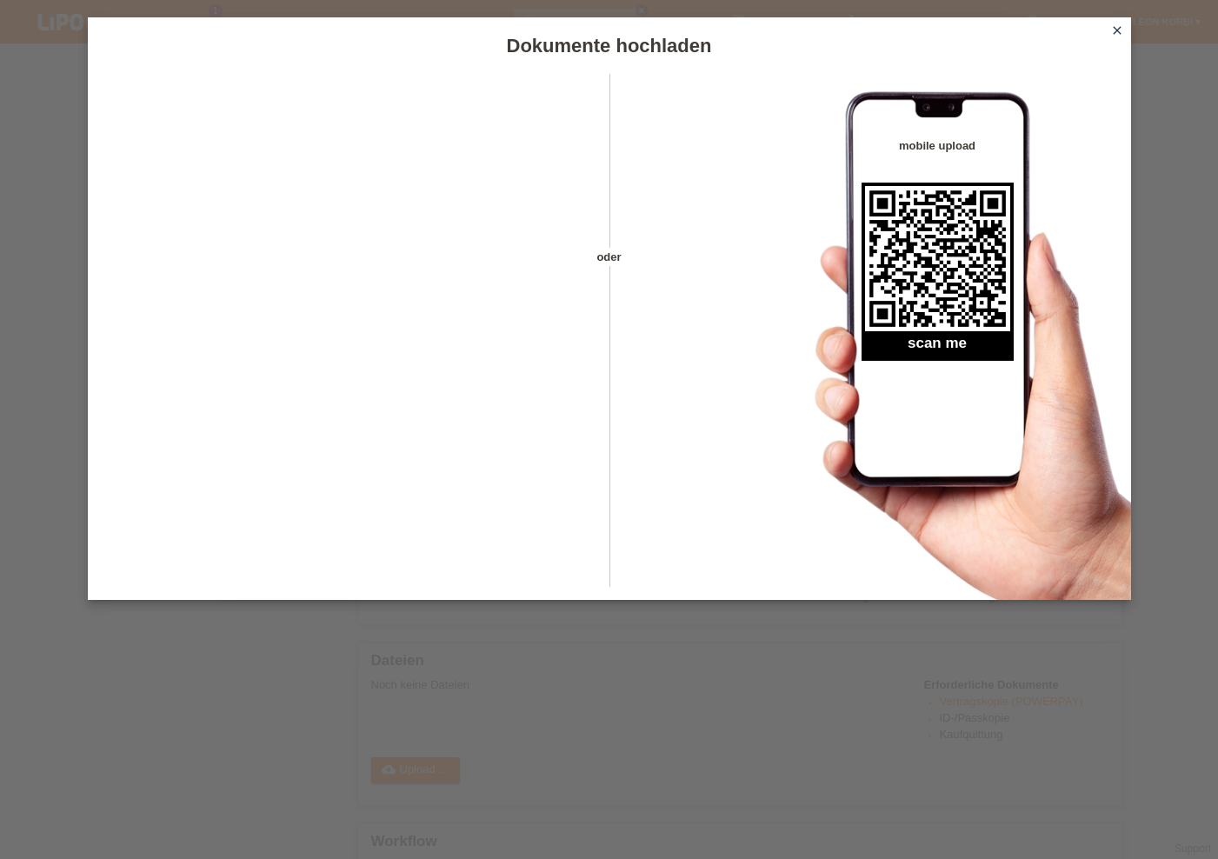
click at [1116, 24] on icon "close" at bounding box center [1117, 30] width 14 height 14
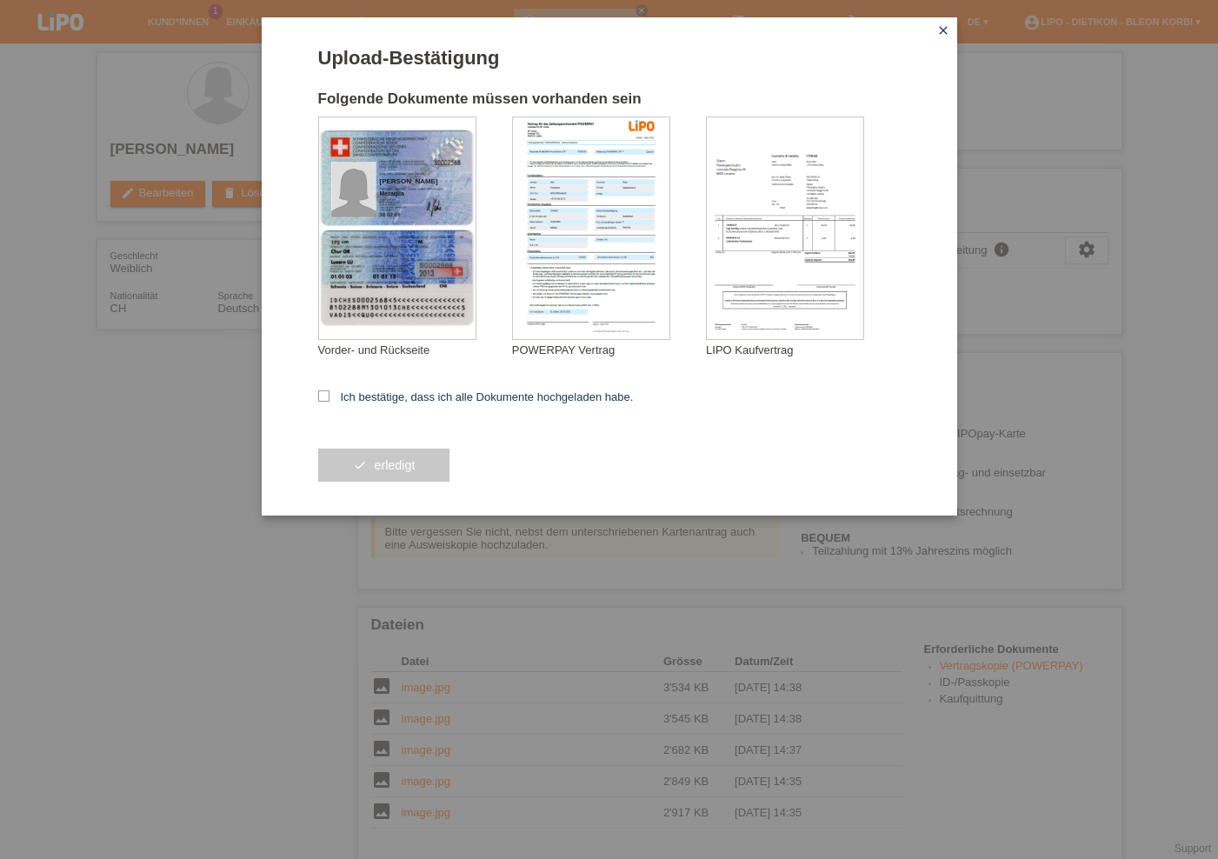
click at [325, 396] on icon at bounding box center [323, 395] width 11 height 11
click at [325, 396] on input "Ich bestätige, dass ich alle Dokumente hochgeladen habe." at bounding box center [323, 395] width 11 height 11
checkbox input "true"
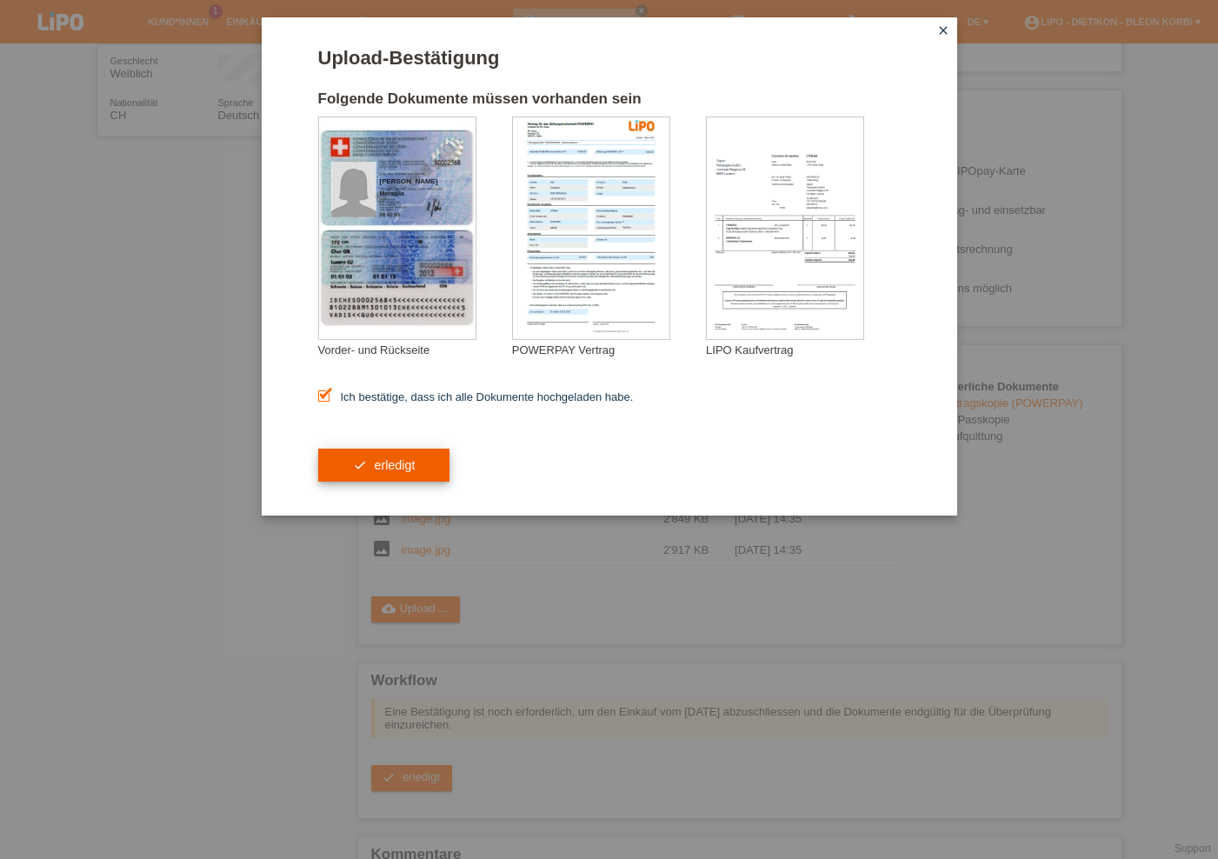
scroll to position [263, 0]
click at [338, 450] on button "check erledigt" at bounding box center [384, 465] width 132 height 33
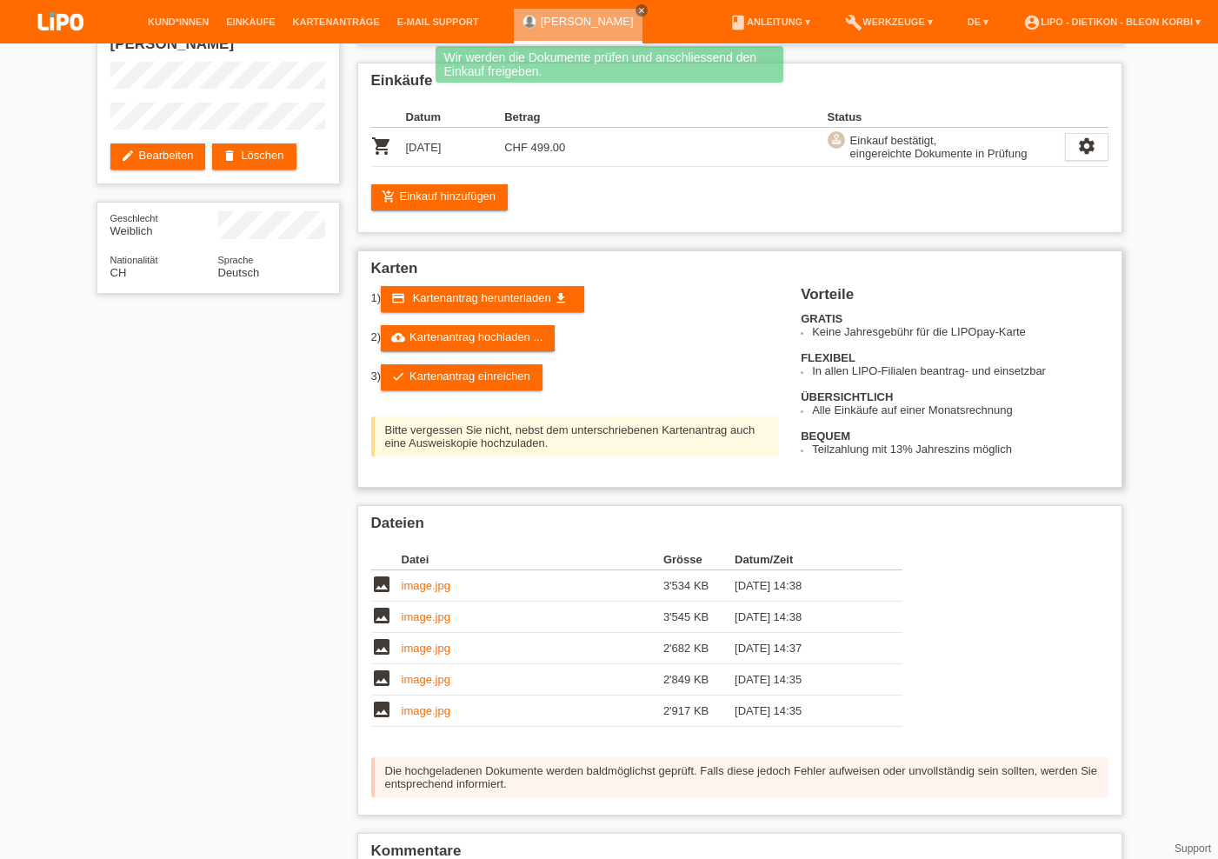
scroll to position [210, 0]
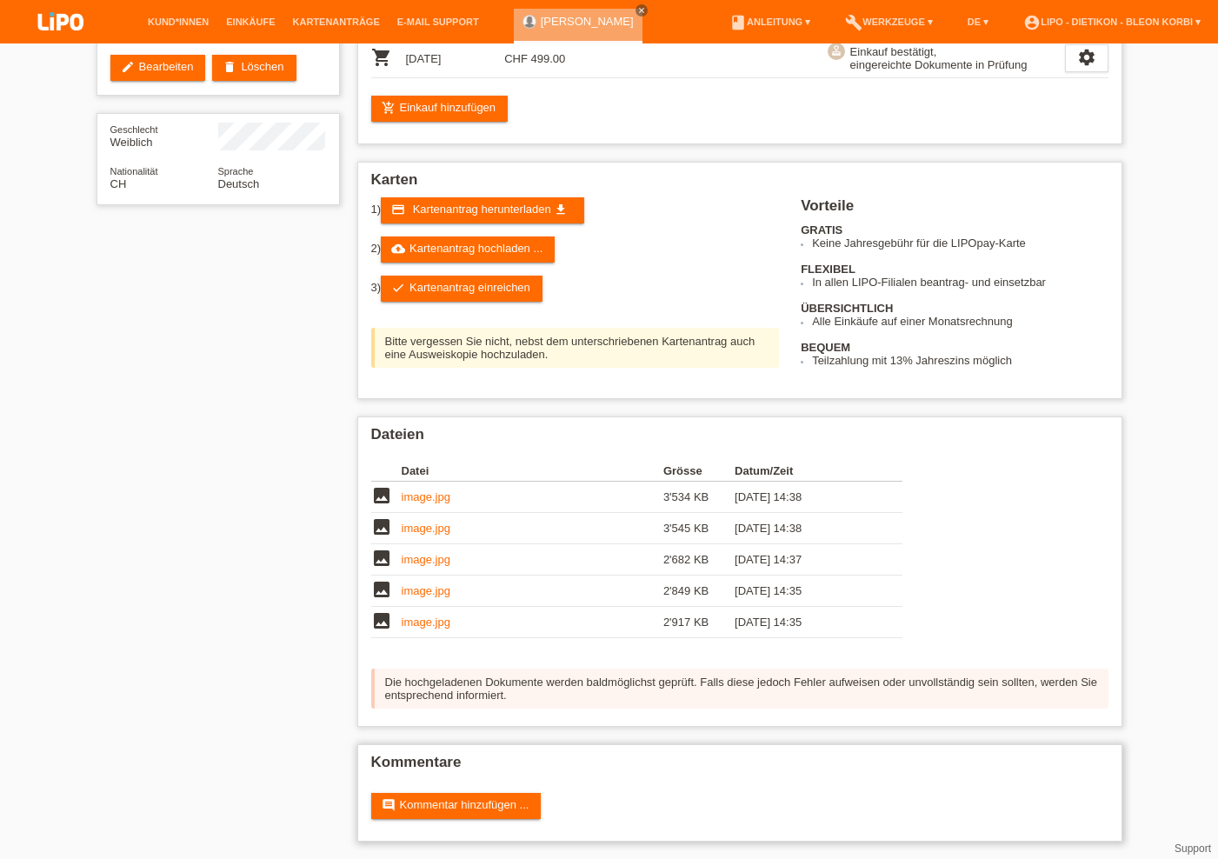
click at [580, 763] on h2 "Kommentare" at bounding box center [739, 767] width 737 height 26
